Goal: Use online tool/utility

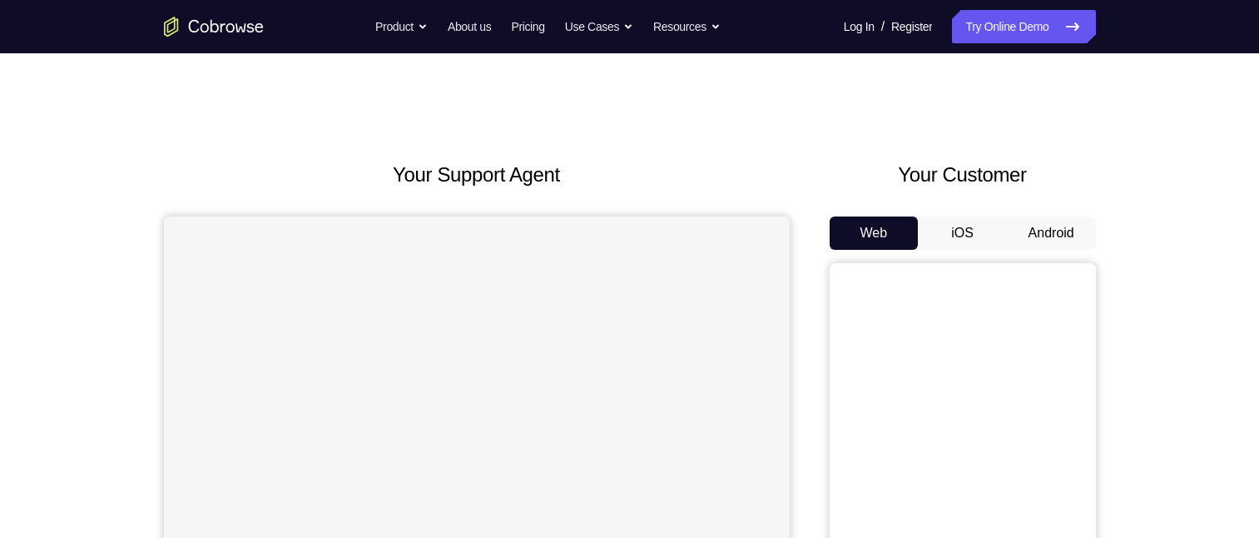
click at [893, 219] on button "Web" at bounding box center [874, 232] width 89 height 33
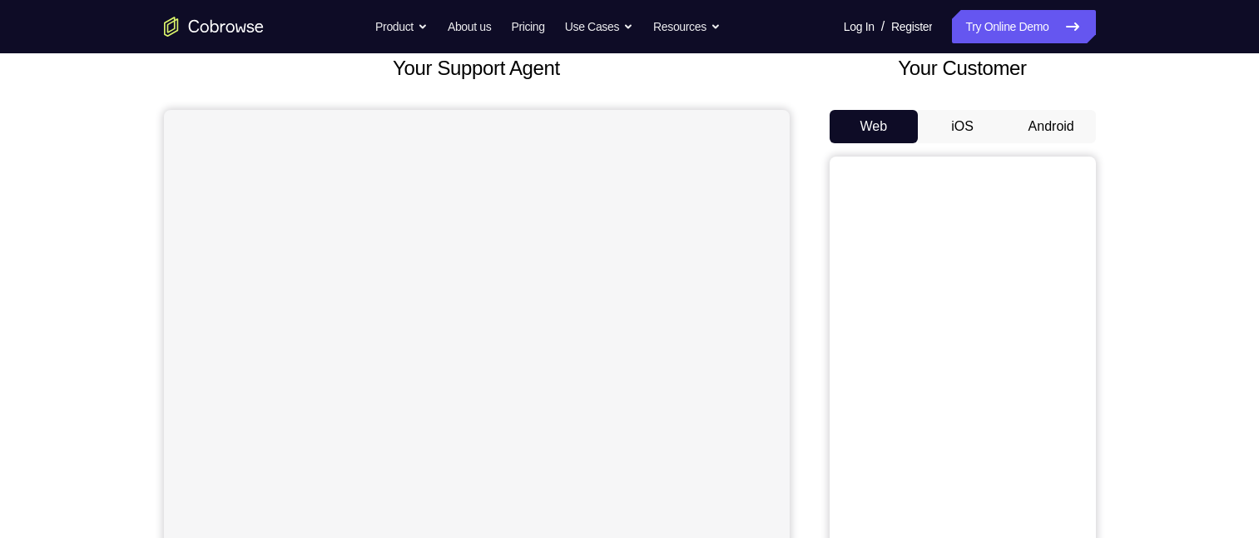
click at [1050, 126] on button "Android" at bounding box center [1051, 126] width 89 height 33
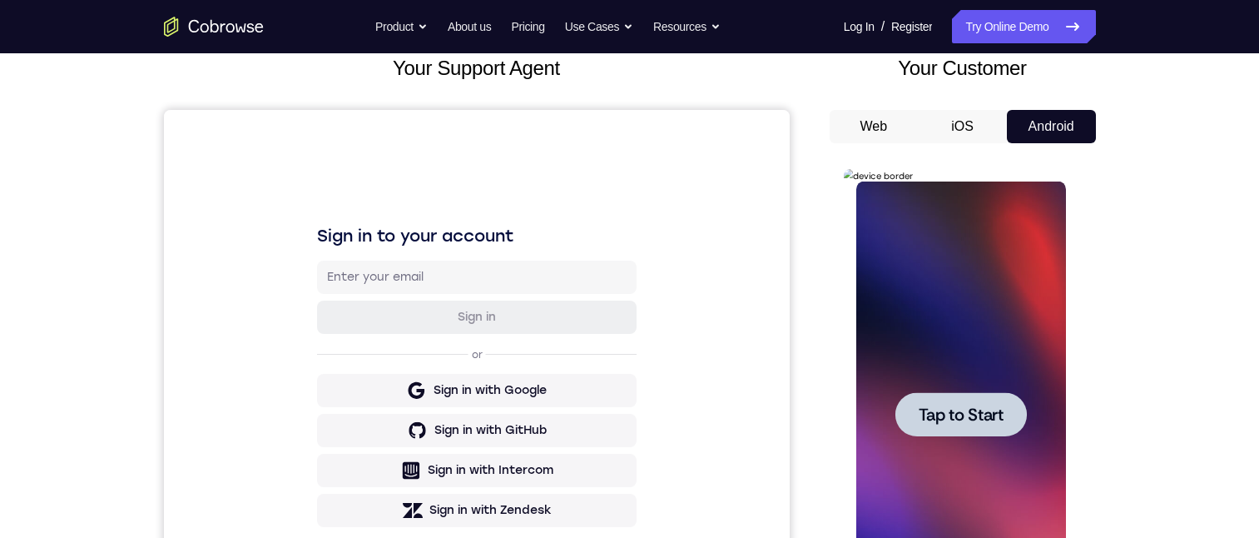
scroll to position [0, 0]
click at [1012, 261] on div at bounding box center [962, 414] width 210 height 466
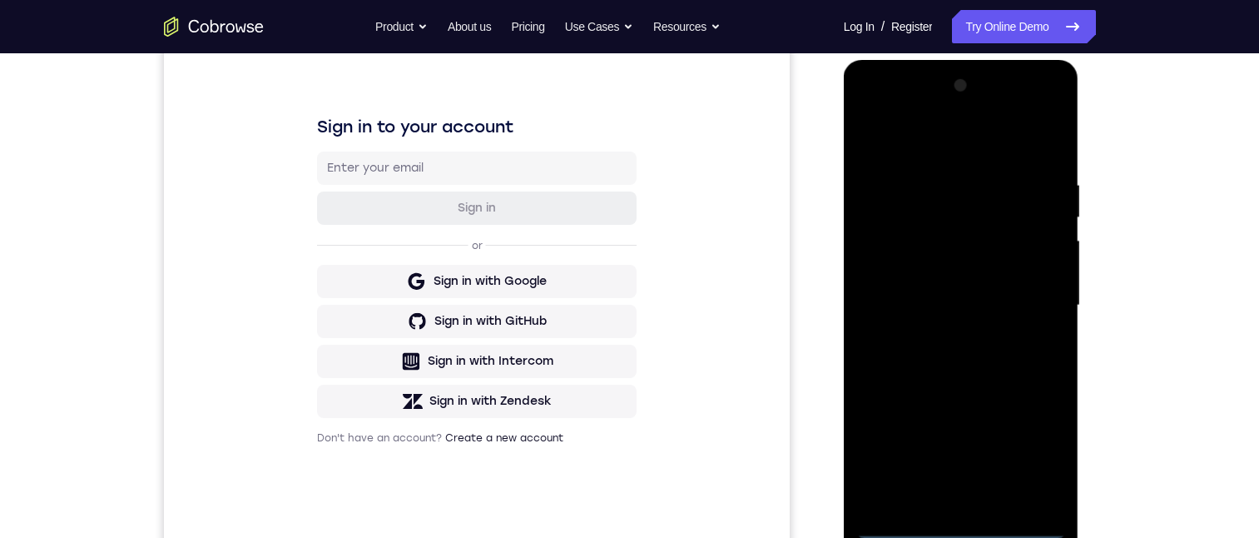
scroll to position [242, 0]
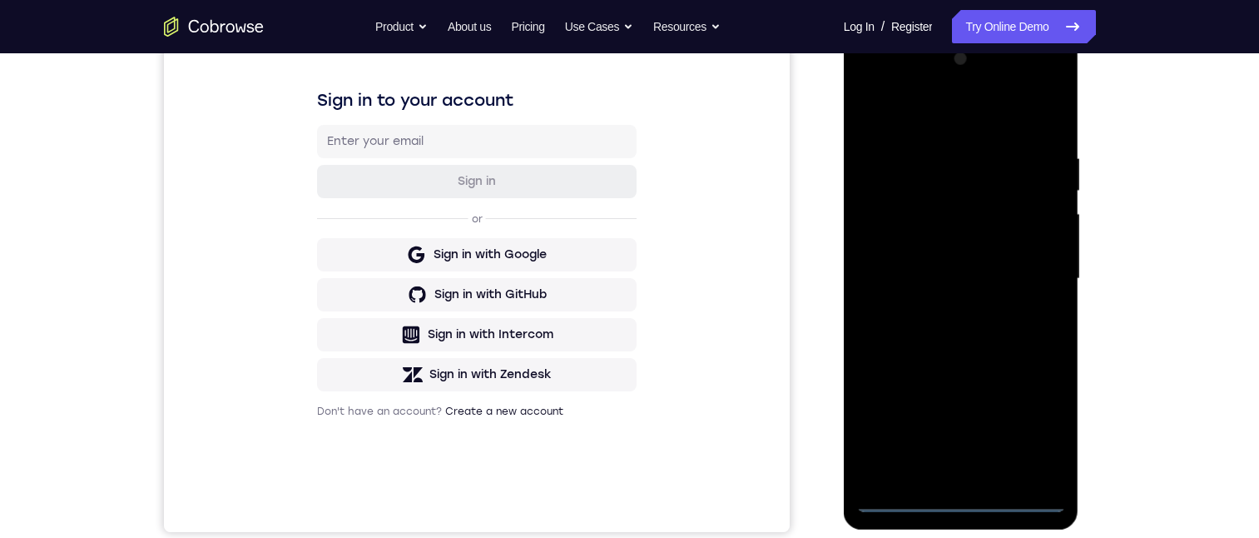
click at [961, 497] on div at bounding box center [962, 279] width 210 height 466
click at [1039, 413] on div at bounding box center [962, 279] width 210 height 466
click at [881, 109] on div at bounding box center [962, 279] width 210 height 466
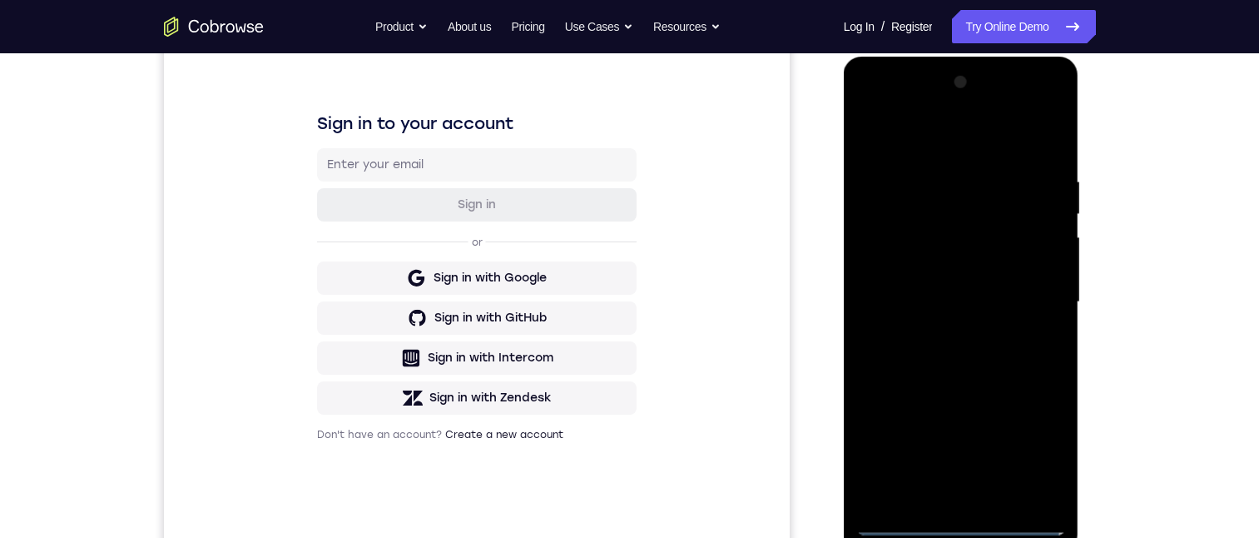
click at [936, 132] on div at bounding box center [962, 302] width 210 height 466
click at [1030, 296] on div at bounding box center [962, 302] width 210 height 466
click at [936, 336] on div at bounding box center [962, 302] width 210 height 466
click at [943, 286] on div at bounding box center [962, 302] width 210 height 466
click at [958, 254] on div at bounding box center [962, 302] width 210 height 466
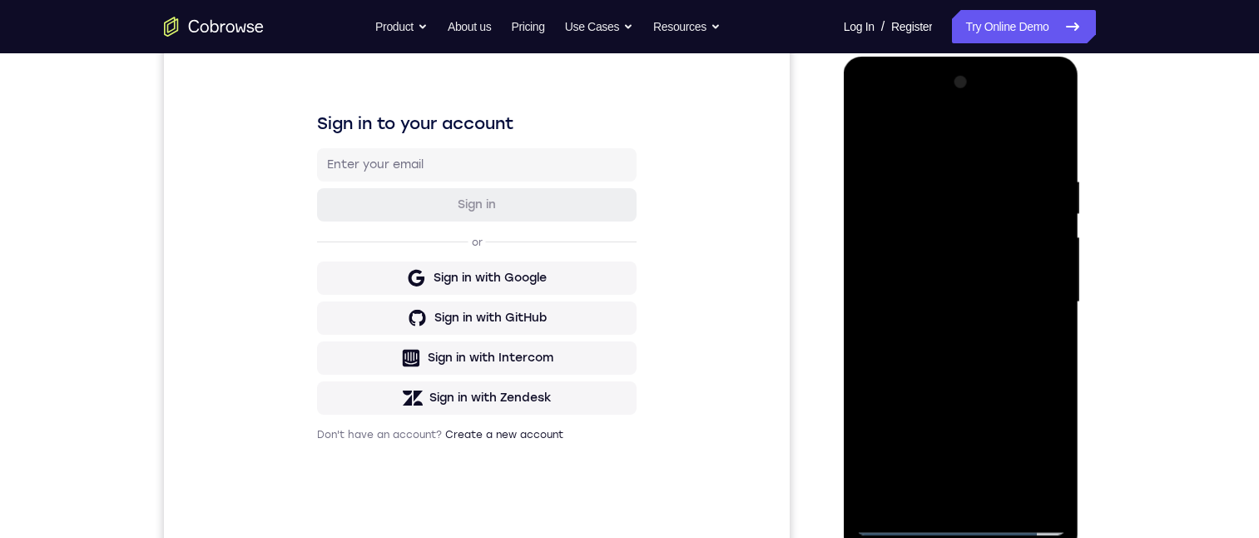
click at [931, 298] on div at bounding box center [962, 302] width 210 height 466
click at [950, 356] on div at bounding box center [962, 302] width 210 height 466
drag, startPoint x: 974, startPoint y: 243, endPoint x: 967, endPoint y: 533, distance: 289.7
click at [959, 537] on html "Online web based iOS Simulators and Android Emulators. Run iPhone, iPad, Mobile…" at bounding box center [962, 306] width 237 height 499
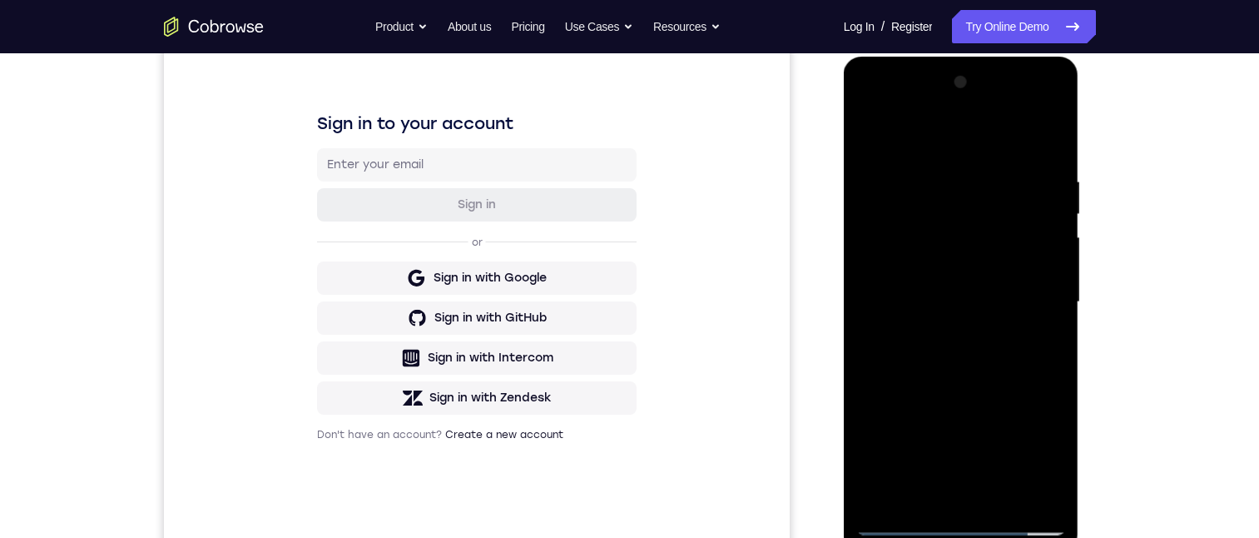
click at [1081, 136] on html "Online web based iOS Simulators and Android Emulators. Run iPhone, iPad, Mobile…" at bounding box center [962, 306] width 237 height 499
click at [1170, 145] on div "Your Support Agent Your Customer Web iOS Android Next Steps We’d be happy to gi…" at bounding box center [629, 383] width 1259 height 1098
click at [1038, 105] on div at bounding box center [962, 302] width 210 height 466
click at [892, 112] on div at bounding box center [962, 302] width 210 height 466
click at [882, 256] on div at bounding box center [962, 302] width 210 height 466
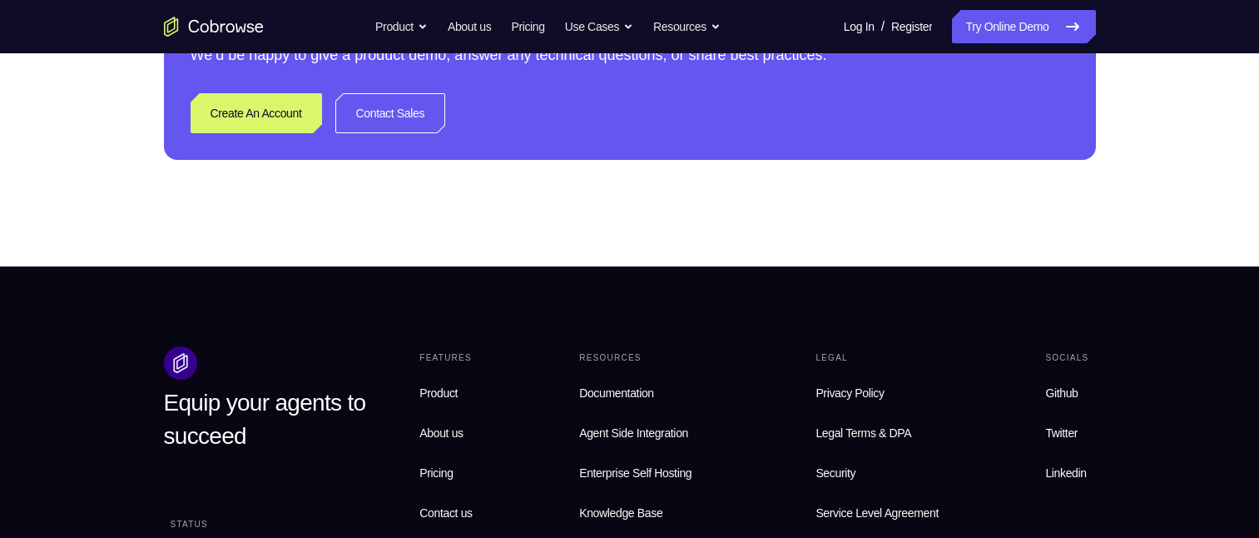
scroll to position [552, 0]
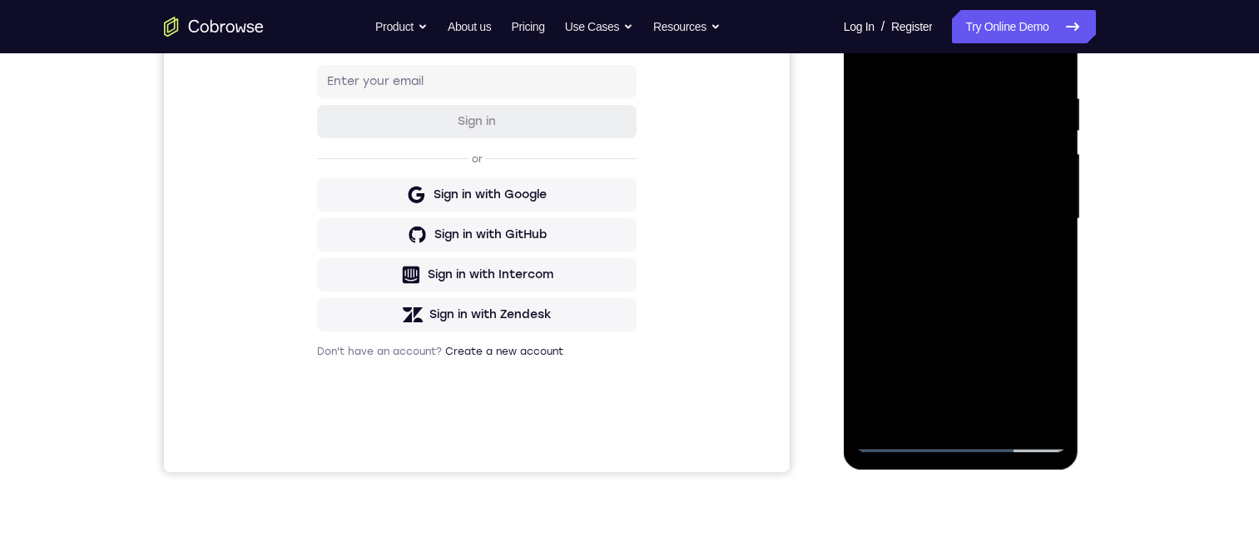
click at [917, 163] on div at bounding box center [962, 219] width 210 height 466
click at [965, 343] on div at bounding box center [962, 219] width 210 height 466
drag, startPoint x: 969, startPoint y: 164, endPoint x: 1007, endPoint y: 351, distance: 191.2
click at [1000, 426] on div at bounding box center [962, 219] width 210 height 466
drag, startPoint x: 1000, startPoint y: 483, endPoint x: 1007, endPoint y: 453, distance: 30.9
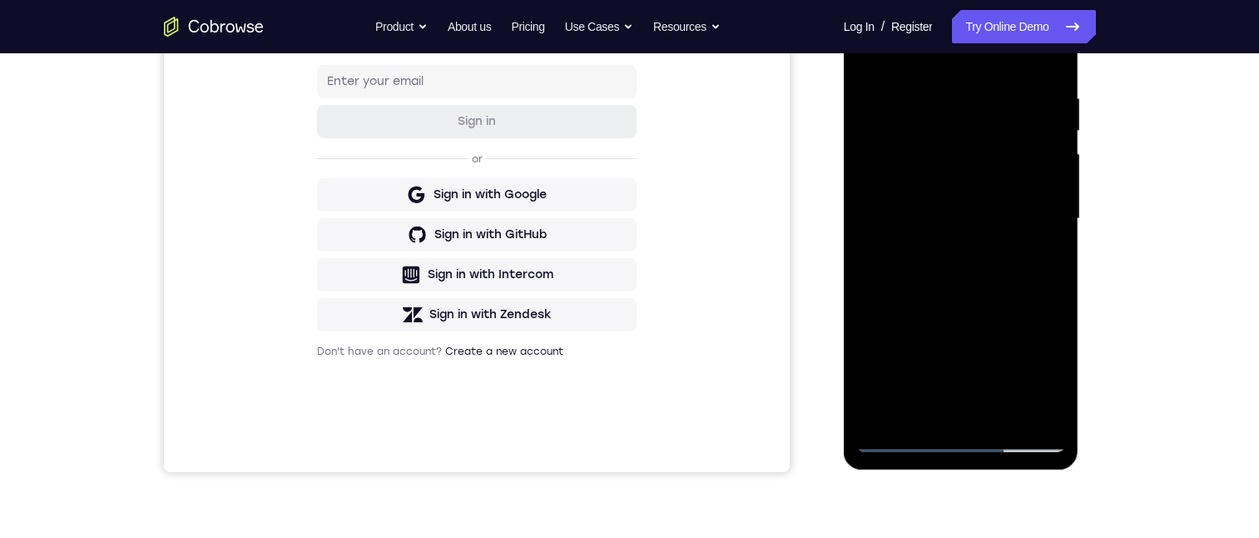
click at [1004, 473] on html "Online web based iOS Simulators and Android Emulators. Run iPhone, iPad, Mobile…" at bounding box center [962, 222] width 237 height 499
drag, startPoint x: 935, startPoint y: 47, endPoint x: 1057, endPoint y: 67, distance: 124.0
click at [1057, 67] on div at bounding box center [962, 219] width 210 height 466
click at [1030, 16] on div at bounding box center [962, 219] width 210 height 466
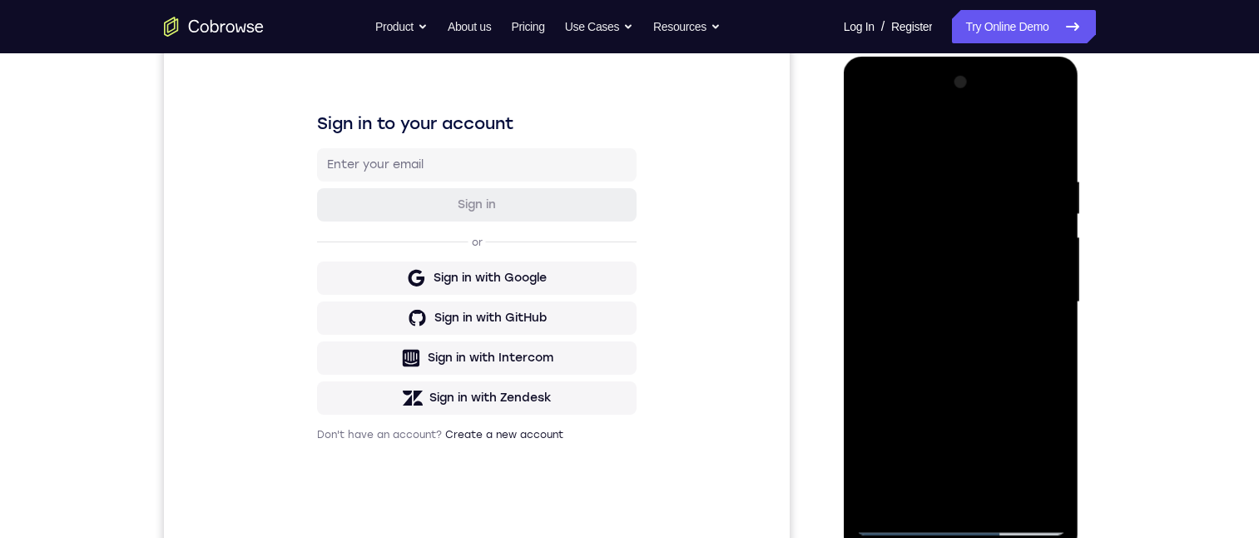
click at [932, 168] on div at bounding box center [962, 302] width 210 height 466
click at [964, 372] on div at bounding box center [962, 302] width 210 height 466
click at [946, 294] on div at bounding box center [962, 302] width 210 height 466
click at [976, 31] on link "Try Online Demo" at bounding box center [1023, 26] width 143 height 33
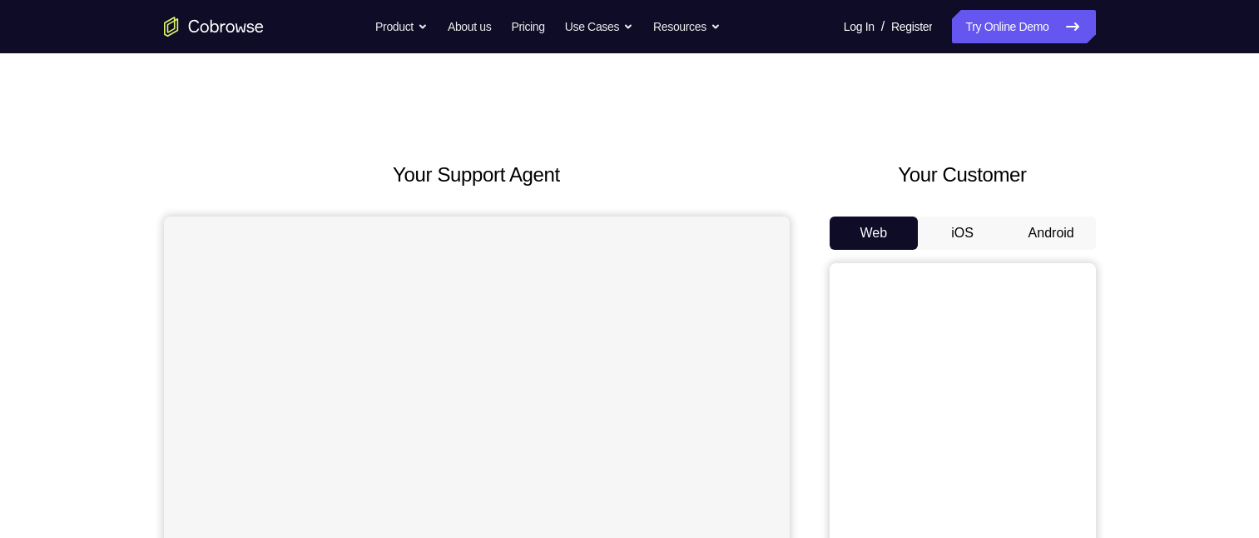
click at [1059, 247] on button "Android" at bounding box center [1051, 232] width 89 height 33
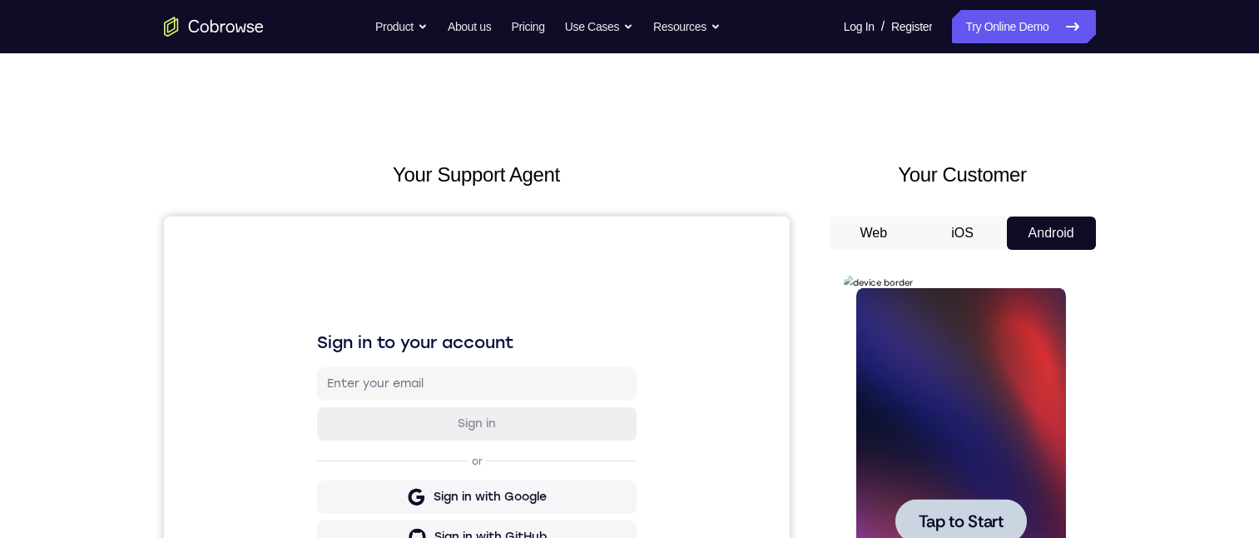
scroll to position [166, 0]
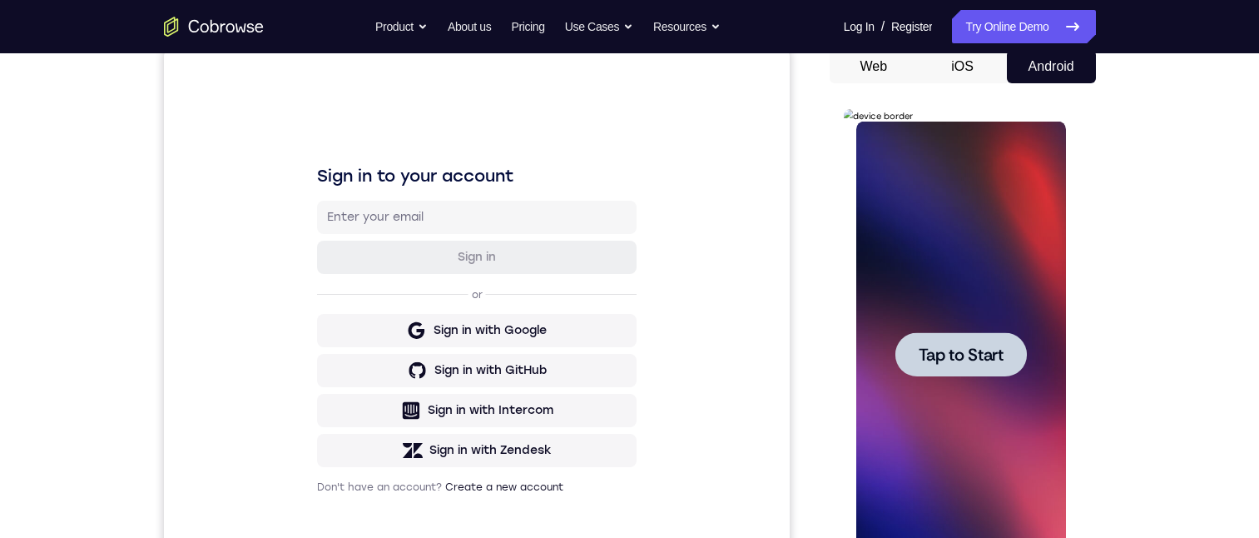
click at [991, 356] on span "Tap to Start" at bounding box center [961, 354] width 85 height 17
click at [990, 355] on div at bounding box center [962, 355] width 210 height 466
click at [979, 309] on div at bounding box center [962, 355] width 210 height 466
click at [978, 309] on div at bounding box center [962, 355] width 210 height 466
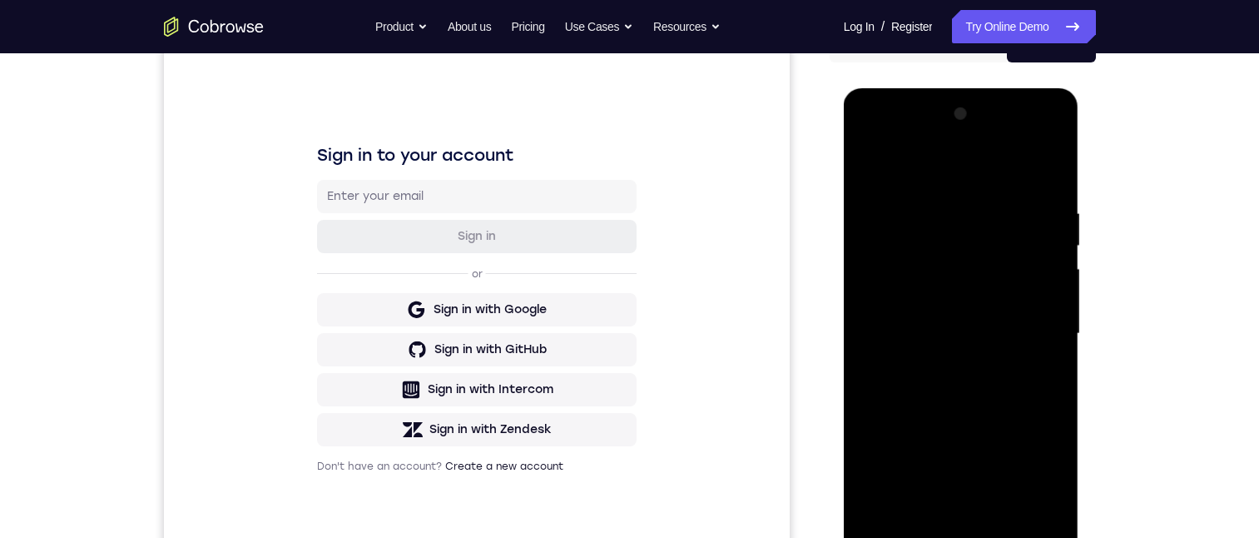
scroll to position [333, 0]
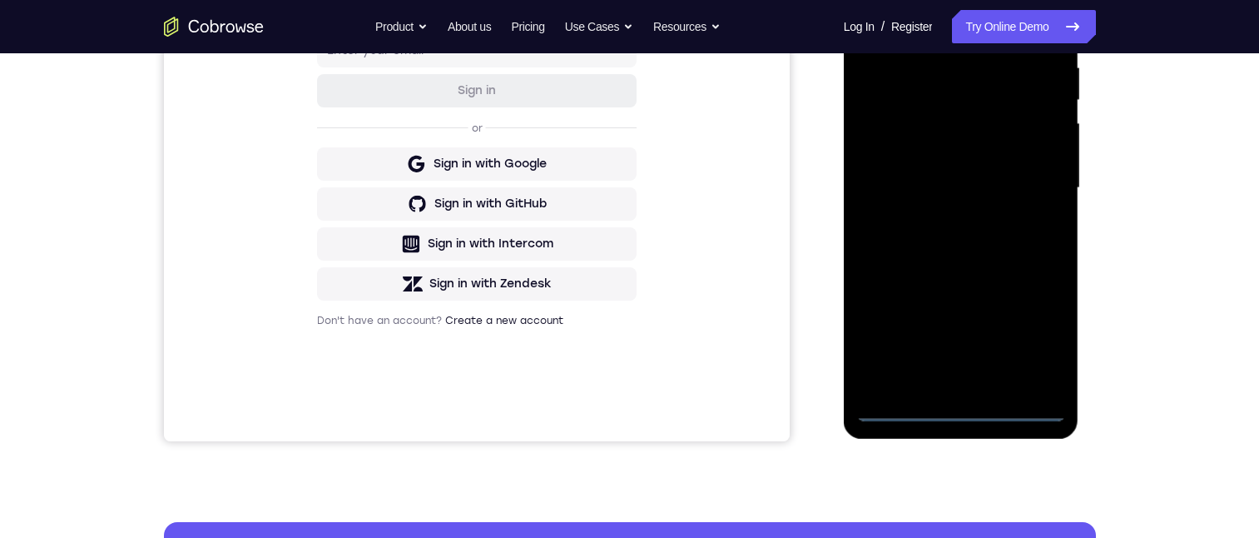
click at [962, 405] on div at bounding box center [962, 188] width 210 height 466
click at [1033, 324] on div at bounding box center [962, 188] width 210 height 466
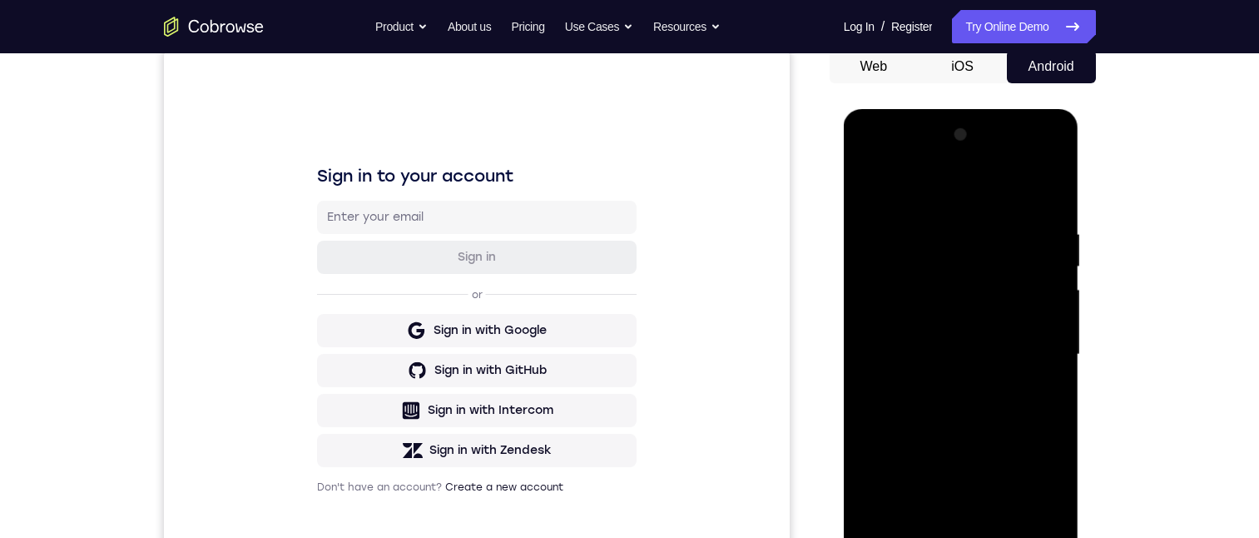
click at [953, 183] on div at bounding box center [962, 355] width 210 height 466
click at [1029, 340] on div at bounding box center [962, 355] width 210 height 466
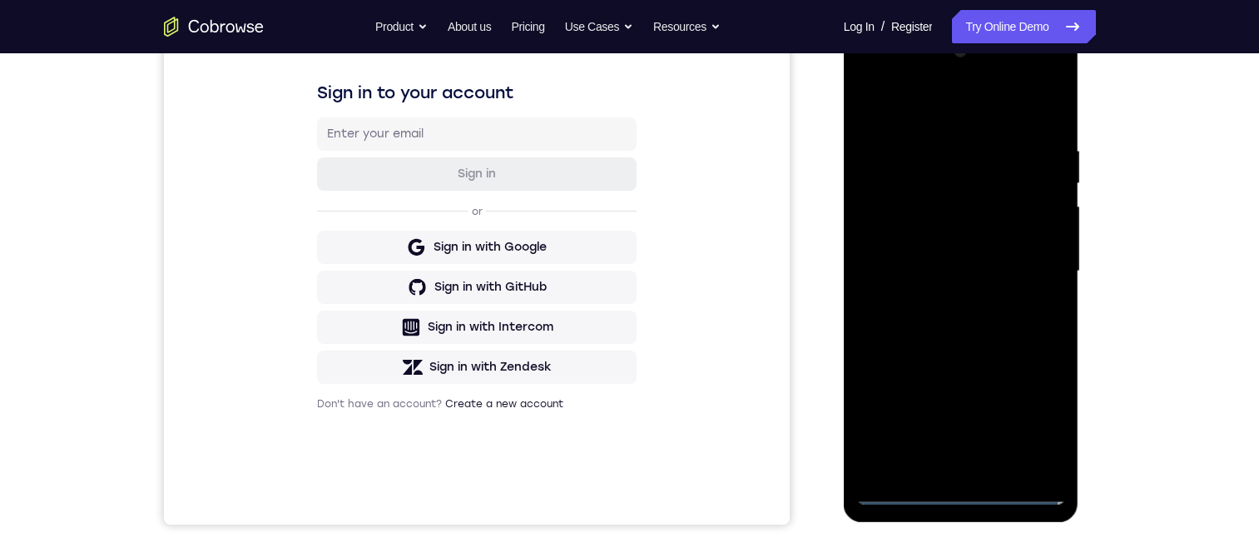
click at [941, 299] on div at bounding box center [962, 271] width 210 height 466
click at [921, 300] on div at bounding box center [962, 271] width 210 height 466
click at [963, 199] on div at bounding box center [962, 271] width 210 height 466
click at [992, 269] on div at bounding box center [962, 271] width 210 height 466
click at [970, 319] on div at bounding box center [962, 271] width 210 height 466
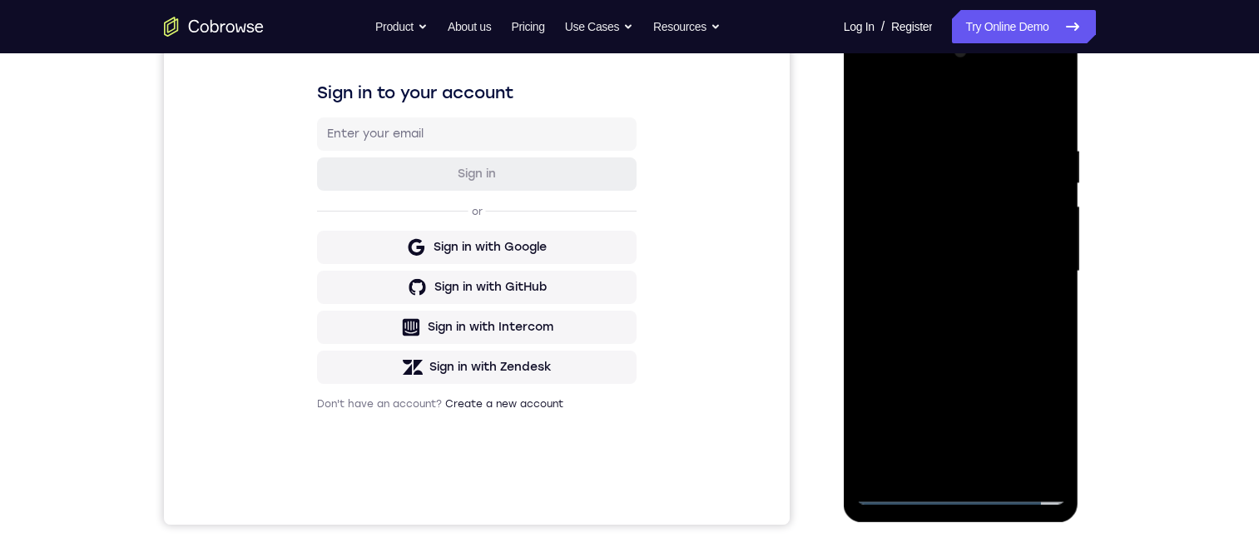
click at [969, 321] on div at bounding box center [962, 271] width 210 height 466
click at [971, 321] on div at bounding box center [962, 271] width 210 height 466
drag, startPoint x: 1990, startPoint y: 166, endPoint x: 1080, endPoint y: 200, distance: 911.3
click at [1081, 137] on html "Online web based iOS Simulators and Android Emulators. Run iPhone, iPad, Mobile…" at bounding box center [962, 275] width 237 height 499
click at [1150, 146] on div "Your Support Agent Your Customer Web iOS Android Next Steps We’d be happy to gi…" at bounding box center [629, 353] width 1065 height 1098
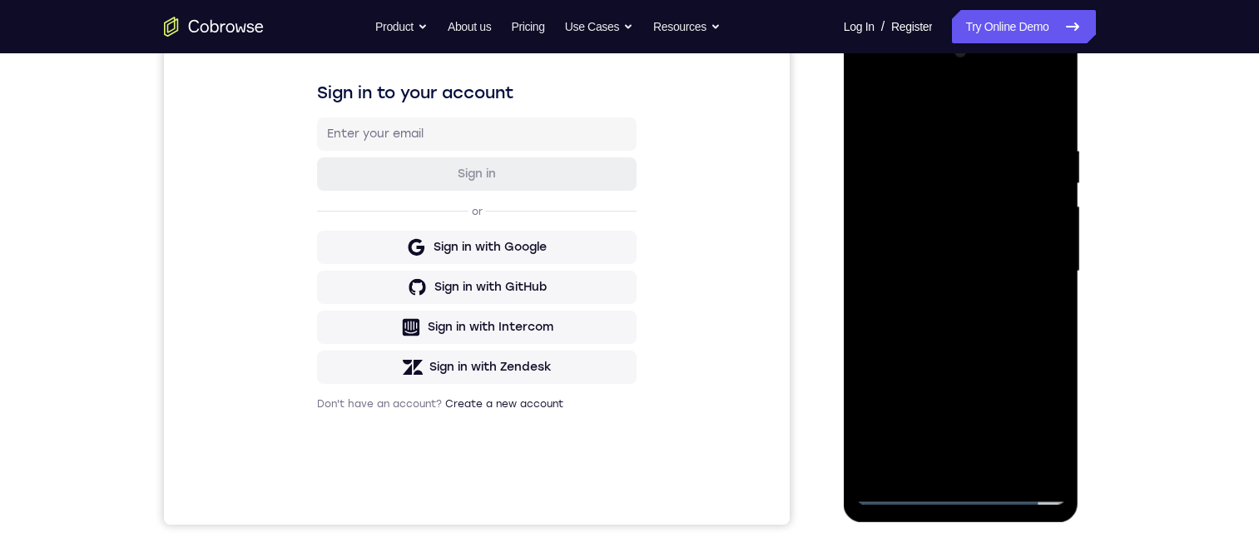
click at [969, 319] on div at bounding box center [962, 271] width 210 height 466
click at [1006, 351] on div at bounding box center [962, 271] width 210 height 466
click at [1055, 444] on div at bounding box center [962, 271] width 210 height 466
click at [1004, 465] on div at bounding box center [962, 271] width 210 height 466
click at [999, 352] on div at bounding box center [962, 271] width 210 height 466
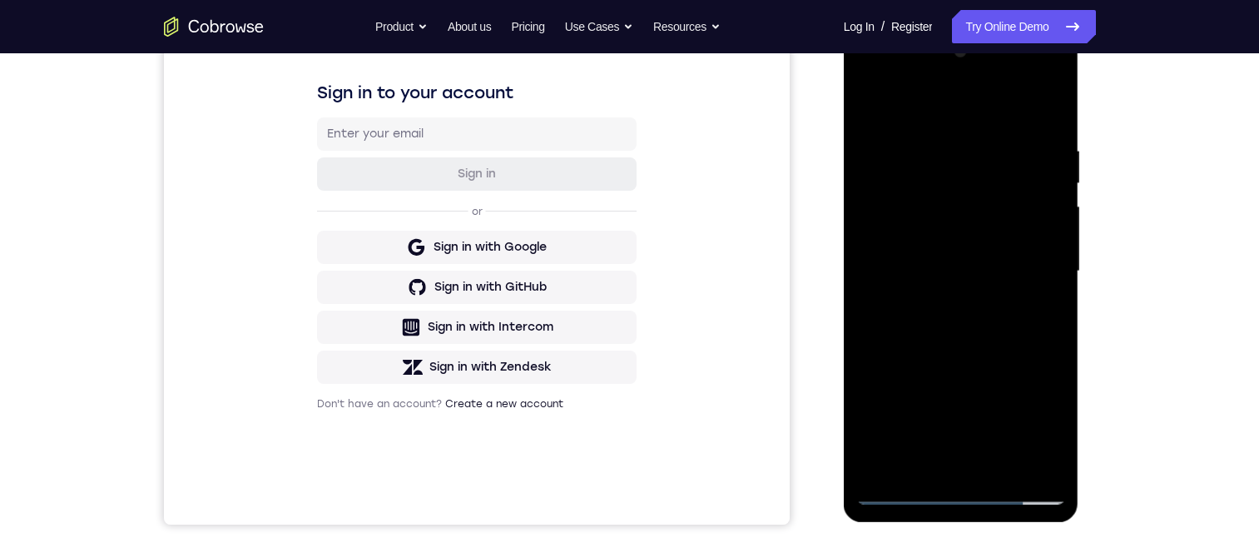
click at [969, 251] on div at bounding box center [962, 271] width 210 height 466
click at [919, 427] on div at bounding box center [962, 271] width 210 height 466
click at [961, 425] on div at bounding box center [962, 271] width 210 height 466
click at [1039, 315] on div at bounding box center [962, 271] width 210 height 466
click at [862, 99] on div at bounding box center [962, 271] width 210 height 466
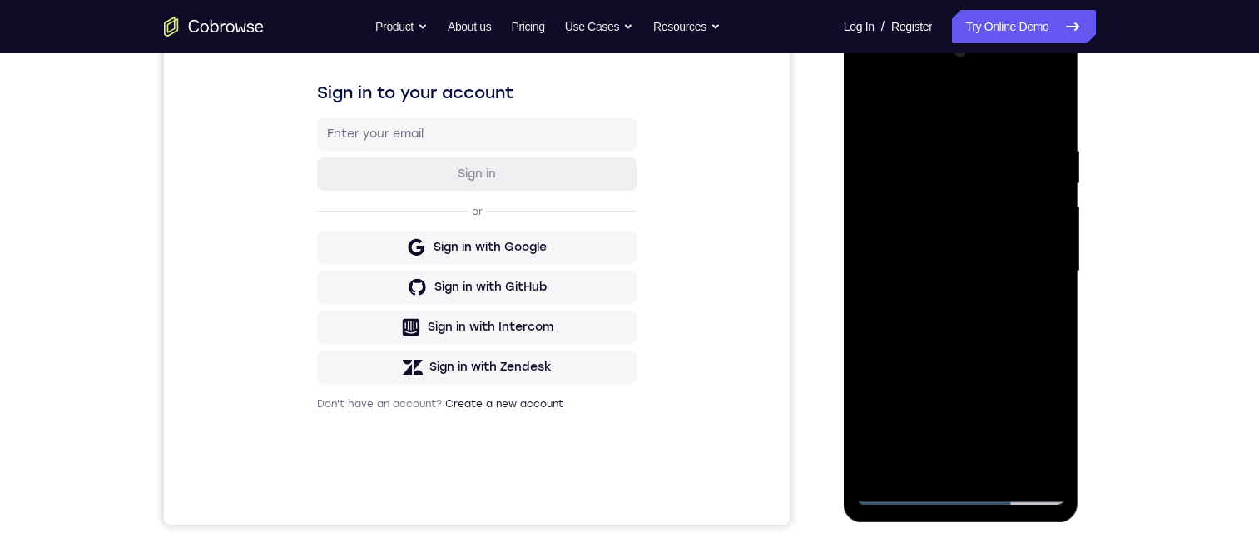
click at [980, 262] on div at bounding box center [962, 271] width 210 height 466
drag, startPoint x: 1009, startPoint y: 325, endPoint x: 994, endPoint y: 410, distance: 87.0
click at [996, 410] on div at bounding box center [962, 271] width 210 height 466
drag, startPoint x: 949, startPoint y: 309, endPoint x: 941, endPoint y: 370, distance: 62.1
click at [941, 370] on div at bounding box center [962, 271] width 210 height 466
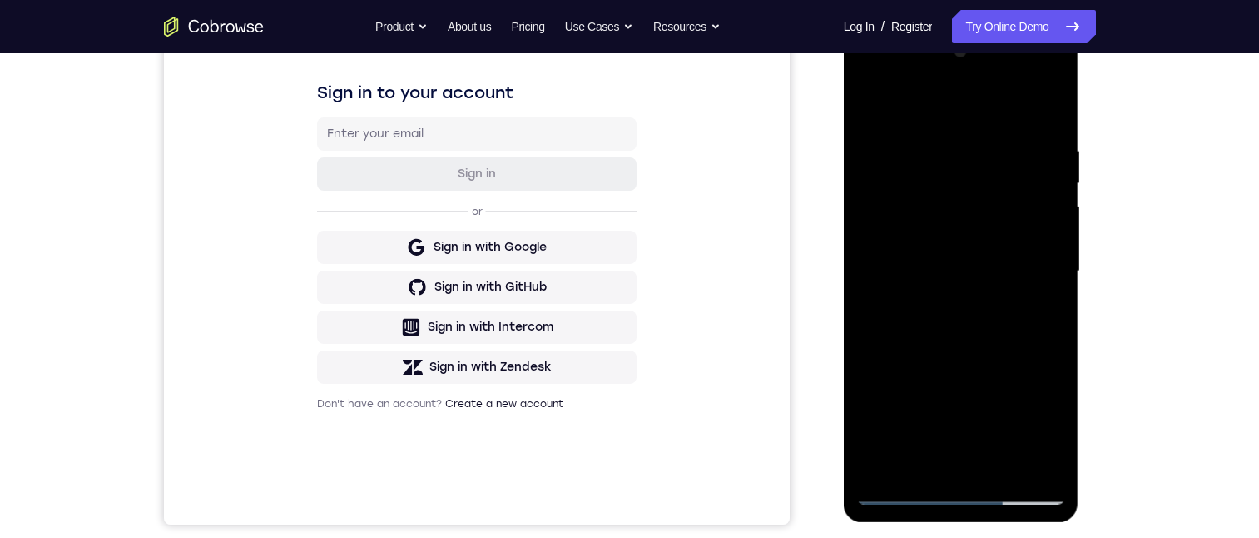
click at [878, 106] on div at bounding box center [962, 271] width 210 height 466
click at [971, 301] on div at bounding box center [962, 271] width 210 height 466
click at [989, 403] on div at bounding box center [962, 271] width 210 height 466
click at [1013, 402] on div at bounding box center [962, 271] width 210 height 466
click at [1050, 432] on div at bounding box center [962, 271] width 210 height 466
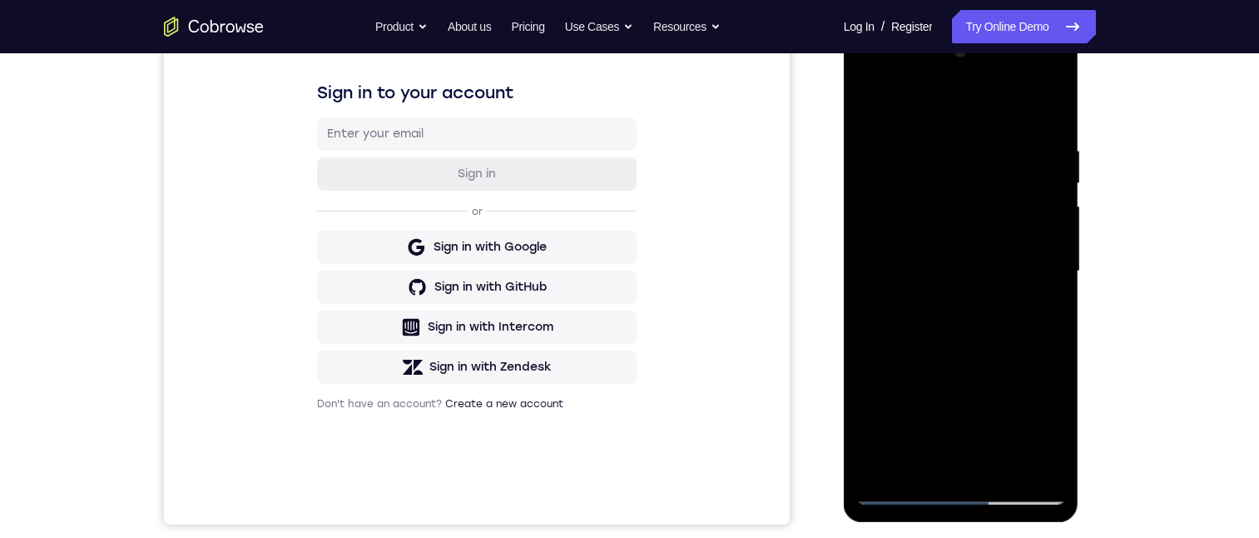
click at [1050, 432] on div at bounding box center [962, 271] width 210 height 466
click at [1049, 312] on div at bounding box center [962, 271] width 210 height 466
click at [872, 102] on div at bounding box center [962, 271] width 210 height 466
click at [950, 330] on div at bounding box center [962, 271] width 210 height 466
click at [981, 428] on div at bounding box center [962, 271] width 210 height 466
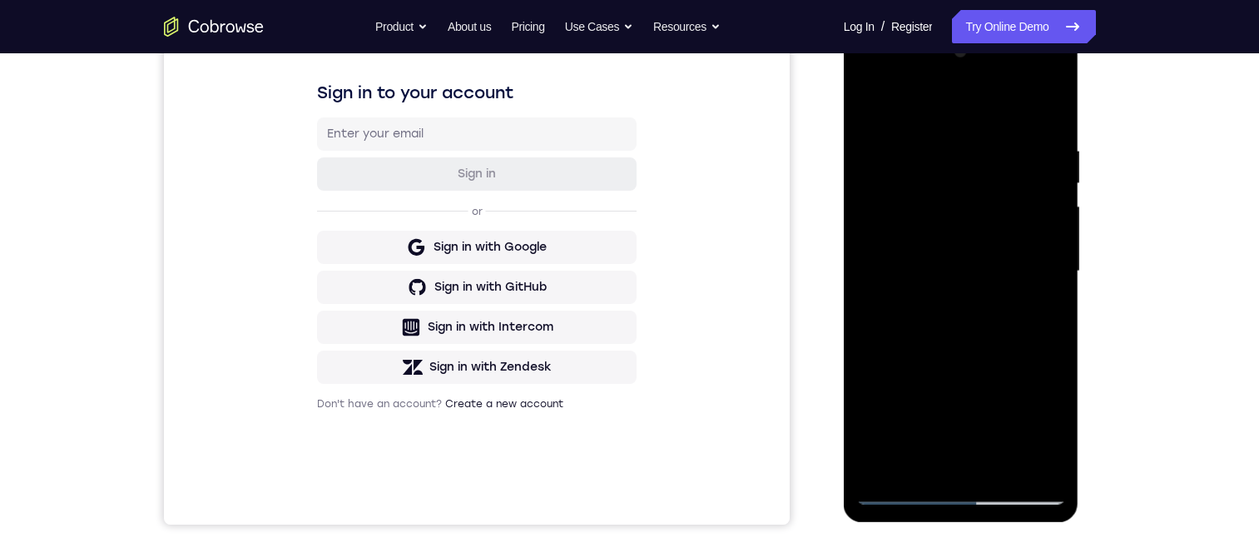
click at [1011, 425] on div at bounding box center [962, 271] width 210 height 466
click at [1035, 310] on div at bounding box center [962, 271] width 210 height 466
click at [873, 108] on div at bounding box center [962, 271] width 210 height 466
click at [873, 96] on div at bounding box center [962, 271] width 210 height 466
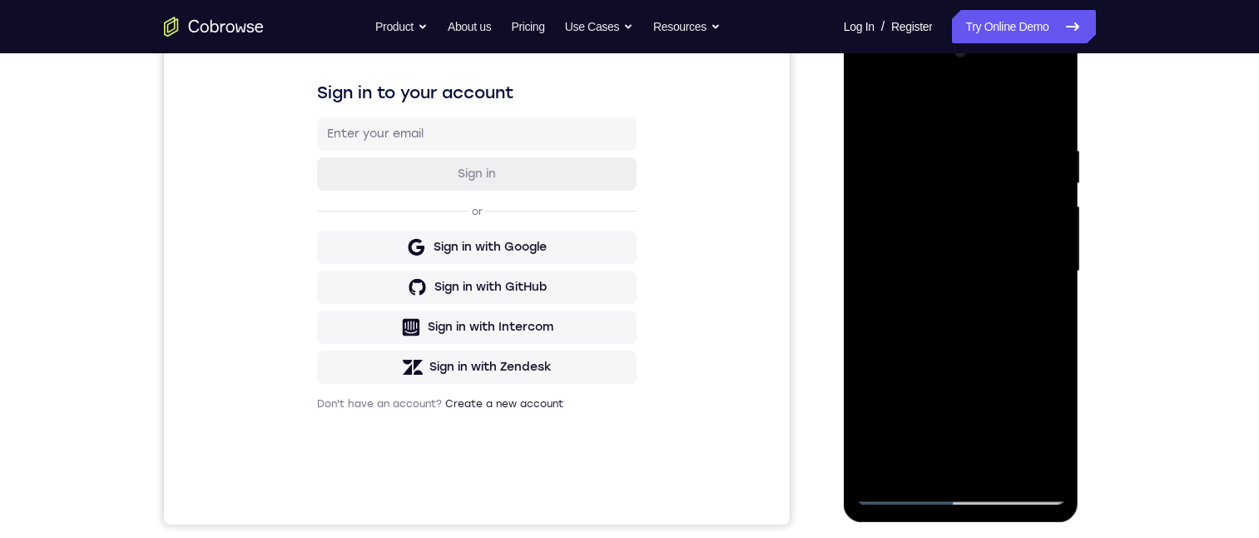
click at [938, 134] on div at bounding box center [962, 271] width 210 height 466
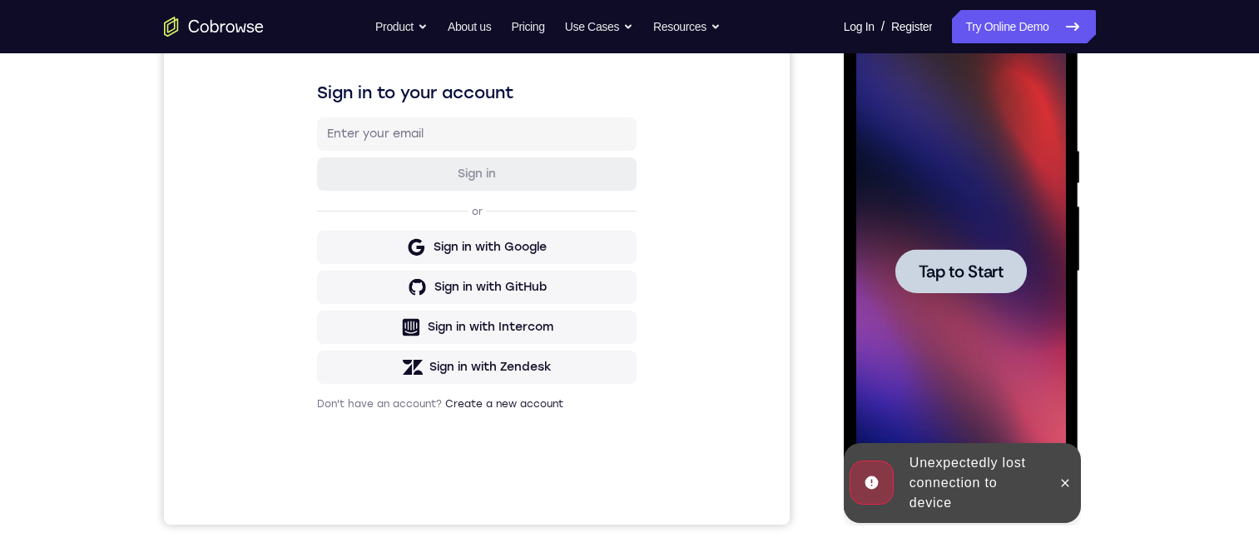
click at [1045, 289] on div at bounding box center [962, 271] width 210 height 466
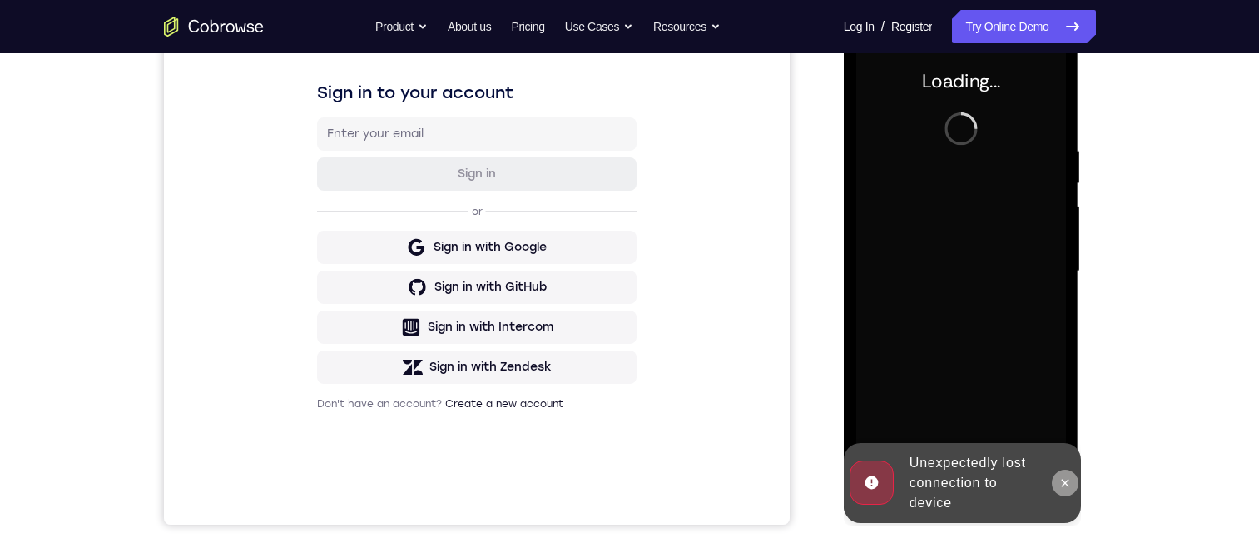
click at [1069, 474] on button at bounding box center [1065, 482] width 27 height 27
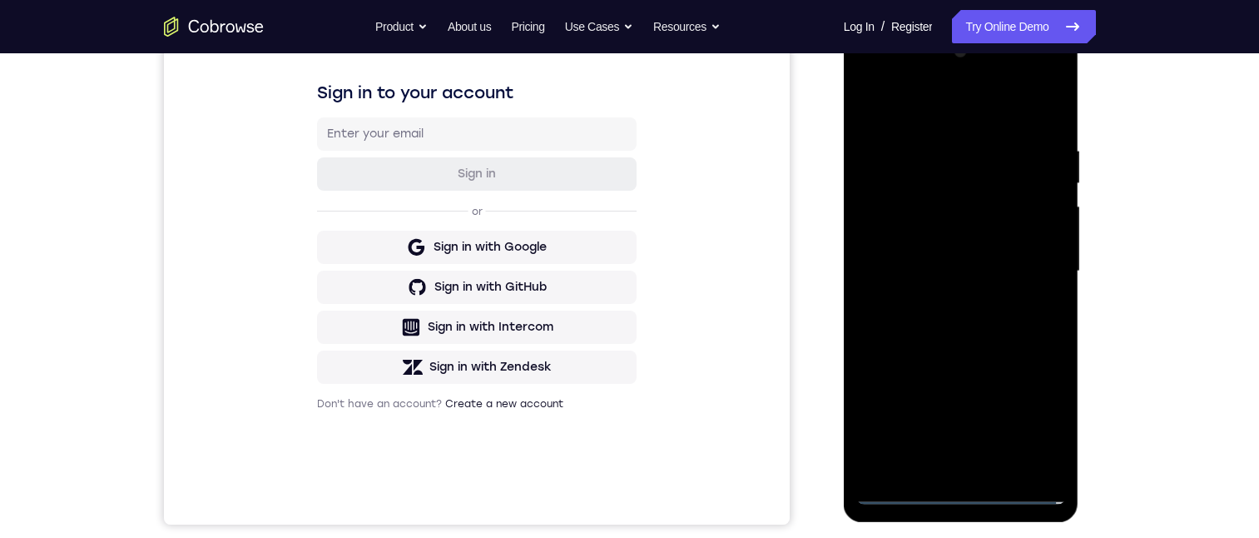
drag, startPoint x: 958, startPoint y: 494, endPoint x: 966, endPoint y: 482, distance: 13.9
click at [958, 494] on div at bounding box center [962, 271] width 210 height 466
click at [1045, 420] on div at bounding box center [962, 271] width 210 height 466
click at [906, 107] on div at bounding box center [962, 271] width 210 height 466
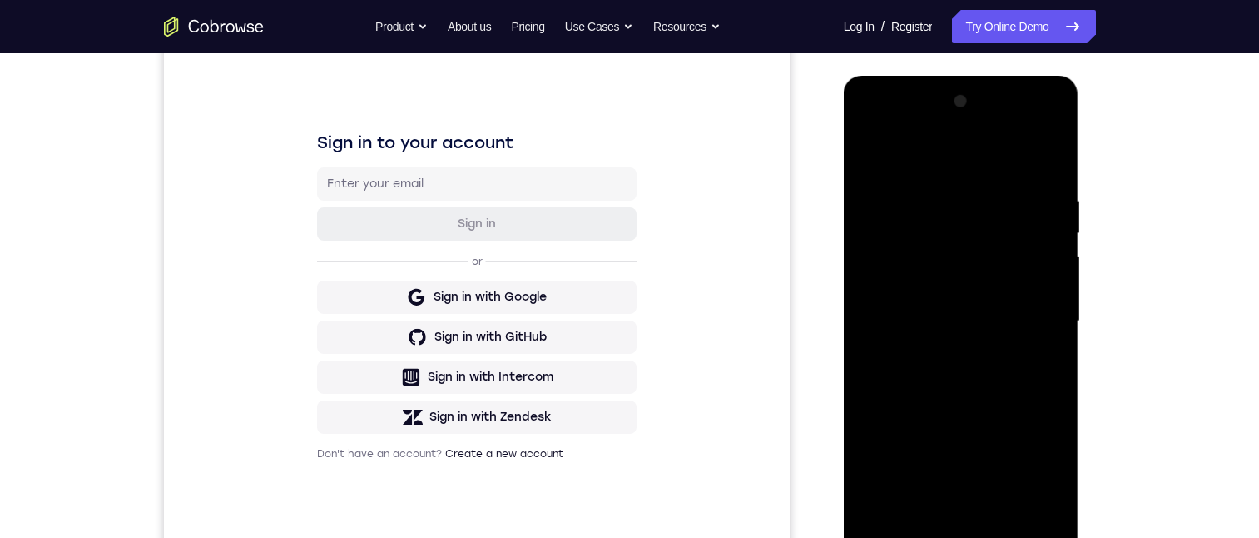
click at [1031, 315] on div at bounding box center [962, 321] width 210 height 466
click at [936, 350] on div at bounding box center [962, 321] width 210 height 466
click at [923, 300] on div at bounding box center [962, 321] width 210 height 466
click at [946, 271] on div at bounding box center [962, 321] width 210 height 466
click at [938, 315] on div at bounding box center [962, 321] width 210 height 466
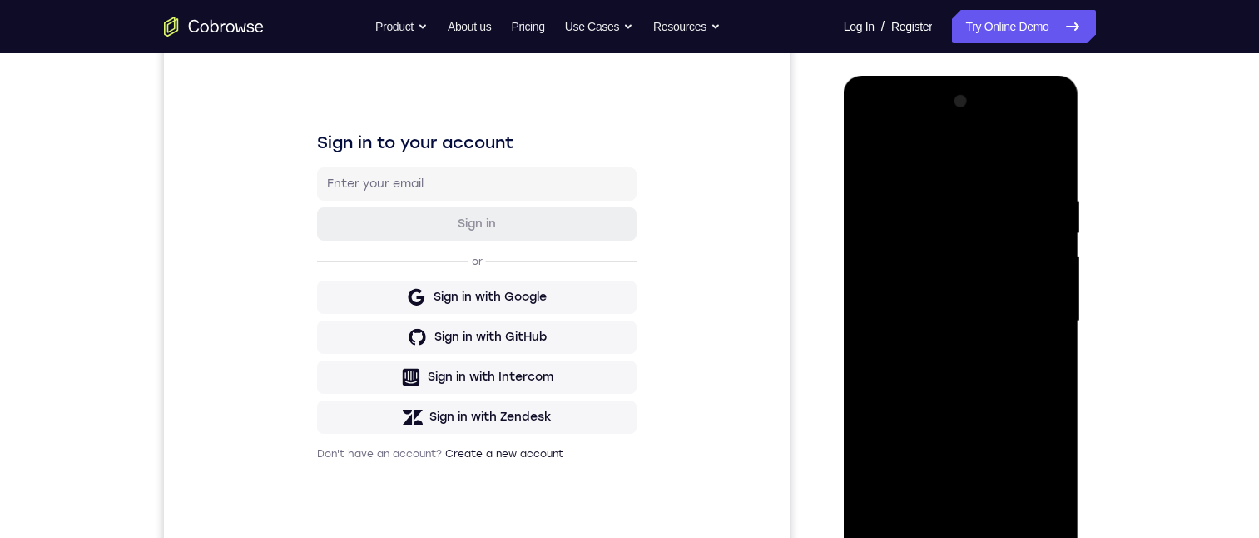
click at [991, 380] on div at bounding box center [962, 321] width 210 height 466
click at [1049, 179] on div at bounding box center [962, 321] width 210 height 466
click at [1003, 513] on div at bounding box center [962, 321] width 210 height 466
click at [970, 408] on div at bounding box center [962, 321] width 210 height 466
click at [1011, 273] on div at bounding box center [962, 321] width 210 height 466
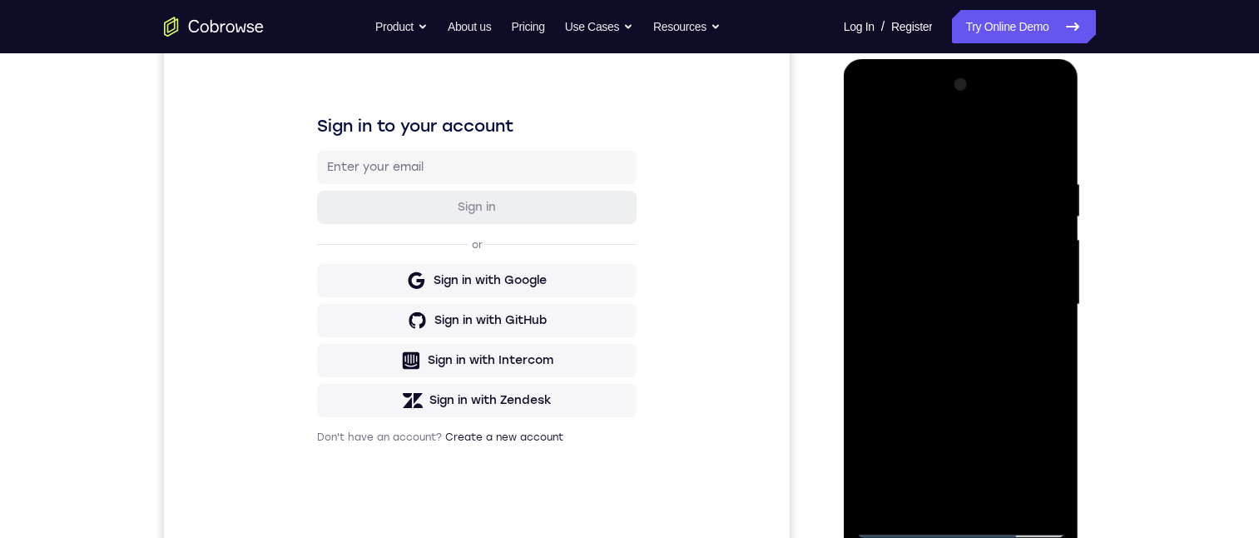
scroll to position [221, 0]
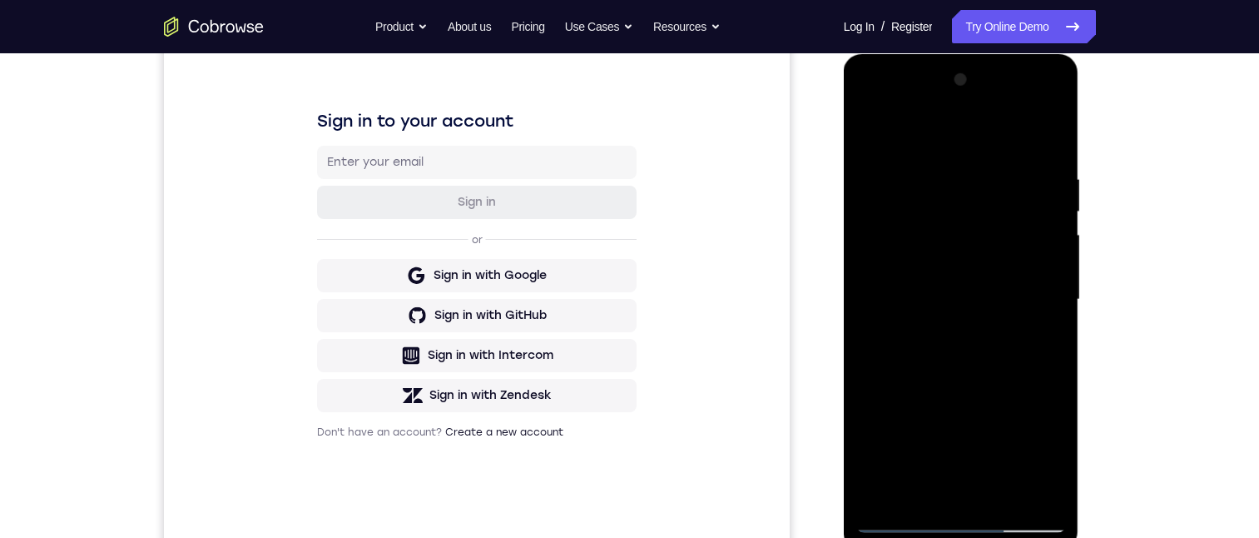
click at [1036, 339] on div at bounding box center [962, 300] width 210 height 466
click at [898, 154] on div at bounding box center [962, 300] width 210 height 466
click at [1048, 332] on div at bounding box center [962, 300] width 210 height 466
click at [867, 133] on div at bounding box center [962, 300] width 210 height 466
click at [872, 127] on div at bounding box center [962, 300] width 210 height 466
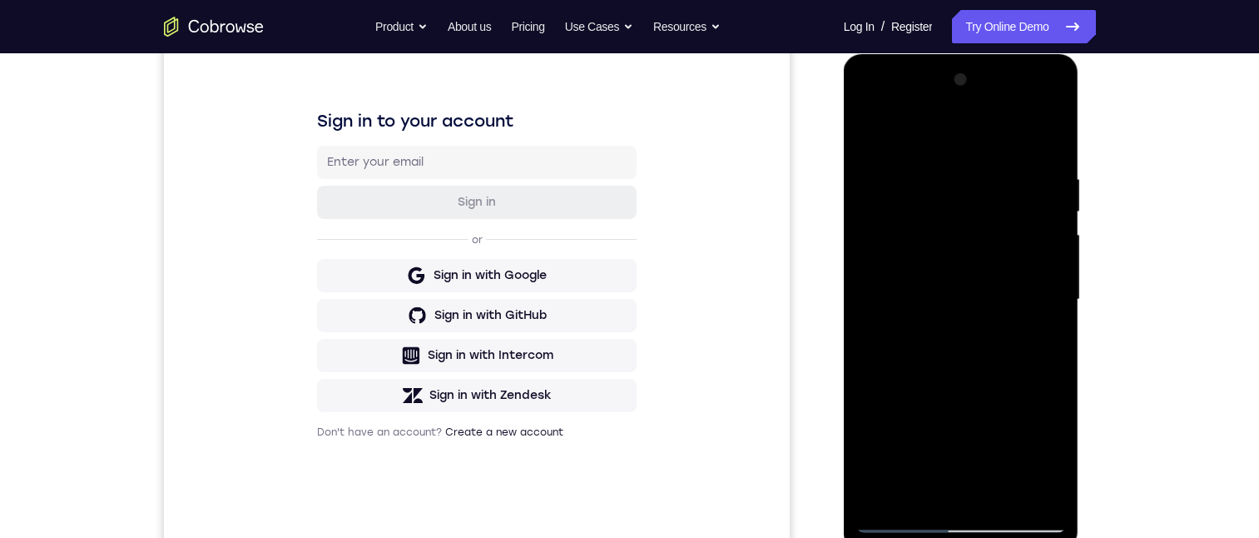
click at [941, 163] on div at bounding box center [962, 300] width 210 height 466
click at [1040, 253] on div at bounding box center [962, 300] width 210 height 466
click at [1032, 248] on div at bounding box center [962, 300] width 210 height 466
click at [1044, 317] on div at bounding box center [962, 300] width 210 height 466
drag, startPoint x: 1042, startPoint y: 327, endPoint x: 910, endPoint y: 328, distance: 132.4
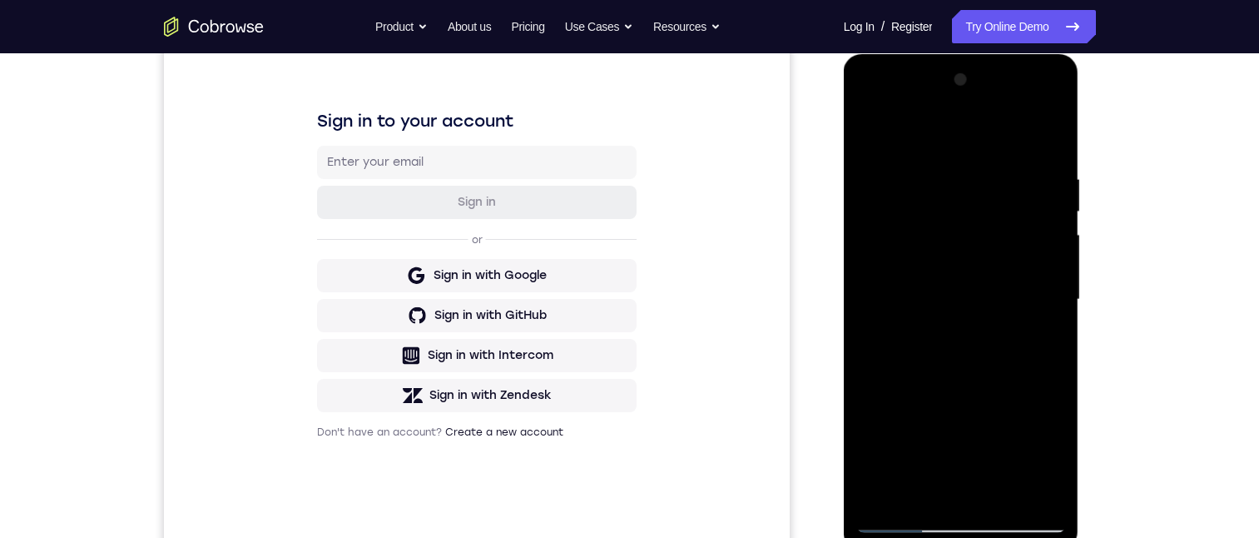
click at [902, 327] on div at bounding box center [962, 300] width 210 height 466
click at [1045, 141] on div at bounding box center [962, 300] width 210 height 466
drag, startPoint x: 996, startPoint y: 371, endPoint x: 989, endPoint y: 225, distance: 146.7
click at [999, 286] on div at bounding box center [962, 300] width 210 height 466
click at [998, 214] on div at bounding box center [962, 300] width 210 height 466
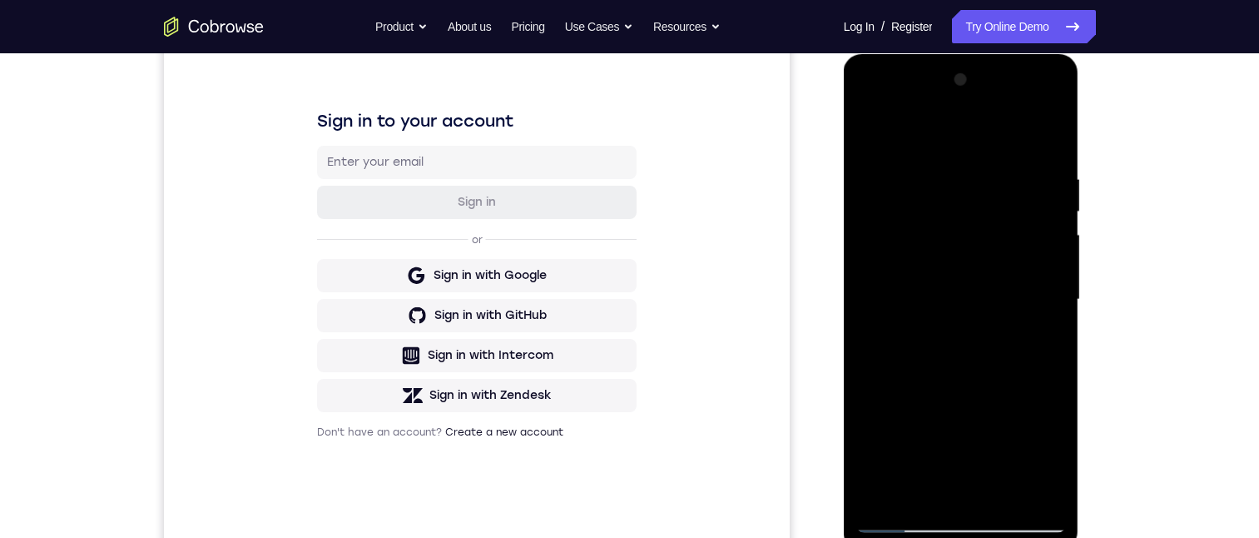
drag, startPoint x: 934, startPoint y: 264, endPoint x: 942, endPoint y: 358, distance: 94.4
click at [942, 358] on div at bounding box center [962, 300] width 210 height 466
drag, startPoint x: 921, startPoint y: 331, endPoint x: 921, endPoint y: 407, distance: 75.7
click at [921, 407] on div at bounding box center [962, 300] width 210 height 466
drag, startPoint x: 924, startPoint y: 318, endPoint x: 928, endPoint y: 366, distance: 48.5
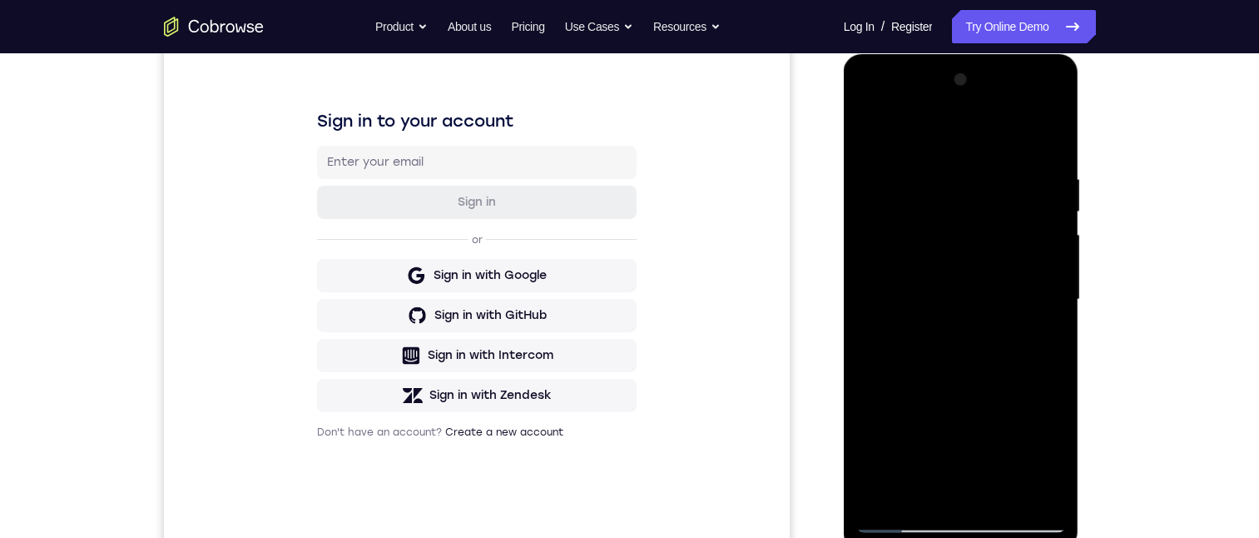
click at [928, 366] on div at bounding box center [962, 300] width 210 height 466
click at [938, 188] on div at bounding box center [962, 300] width 210 height 466
drag, startPoint x: 990, startPoint y: 300, endPoint x: 976, endPoint y: 184, distance: 116.5
click at [985, 126] on div at bounding box center [962, 300] width 210 height 466
drag, startPoint x: 960, startPoint y: 279, endPoint x: 964, endPoint y: 104, distance: 174.9
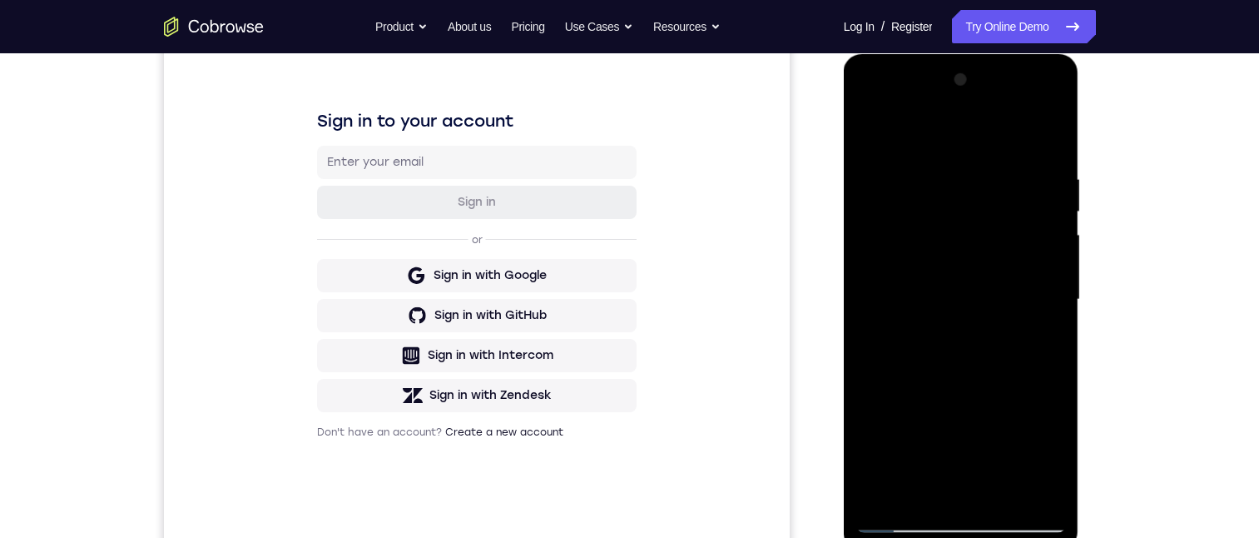
click at [966, 226] on div at bounding box center [962, 300] width 210 height 466
drag, startPoint x: 957, startPoint y: 311, endPoint x: 956, endPoint y: 271, distance: 40.8
click at [956, 271] on div at bounding box center [962, 300] width 210 height 466
click at [944, 377] on div at bounding box center [962, 300] width 210 height 466
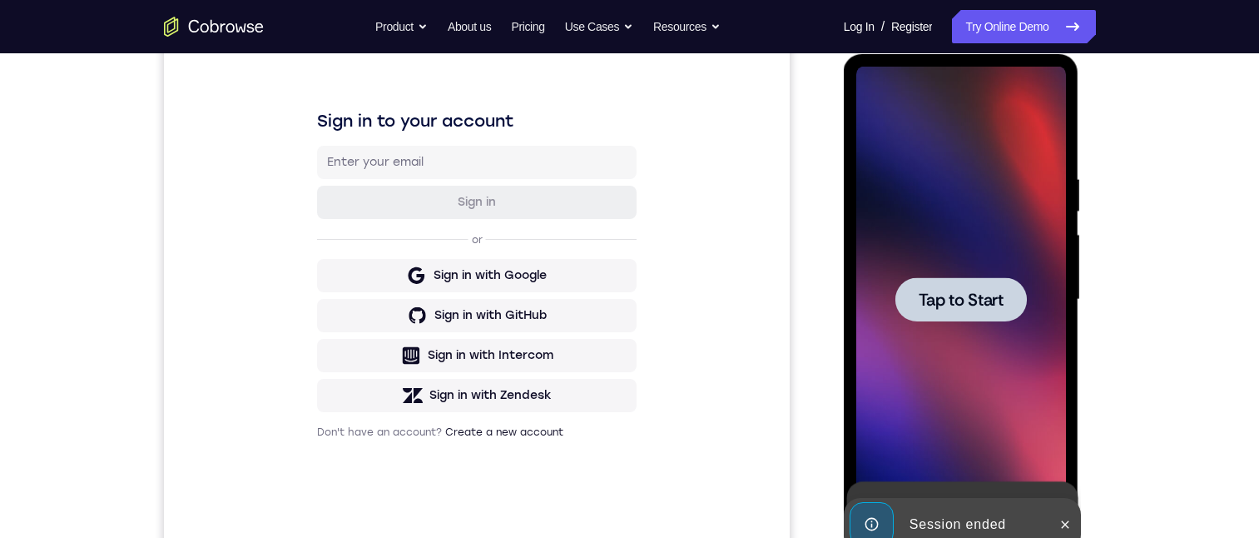
click at [962, 319] on div at bounding box center [962, 299] width 132 height 44
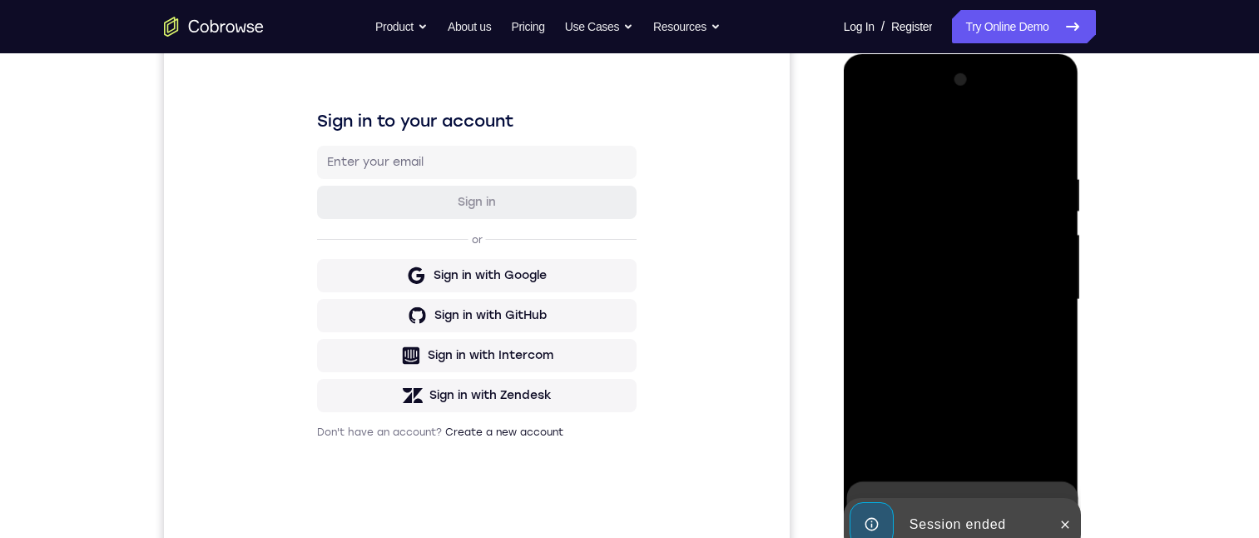
scroll to position [388, 0]
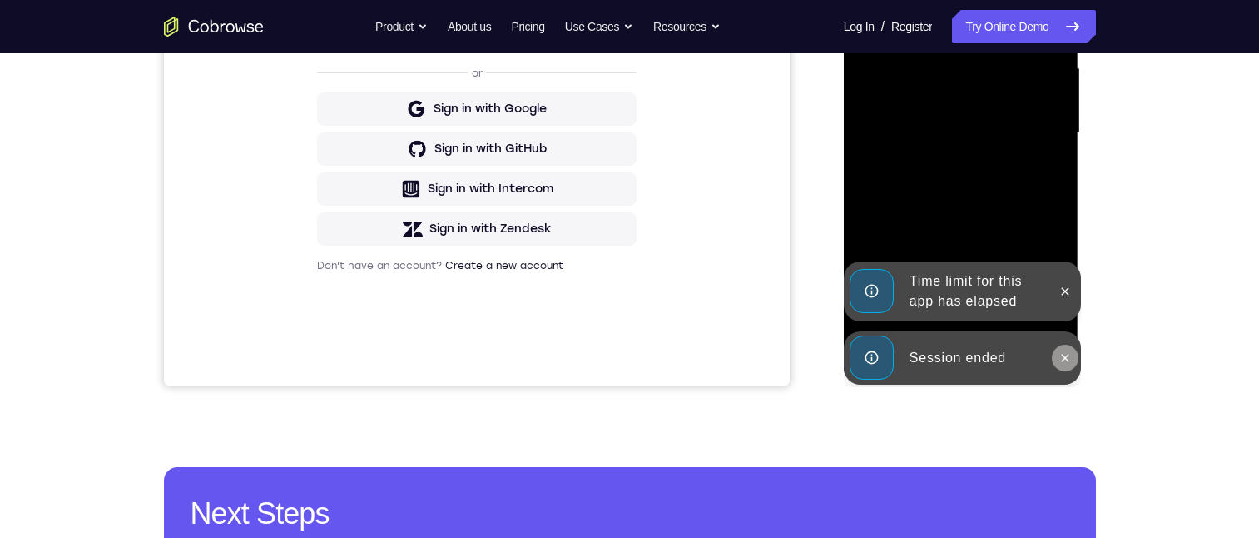
click at [1072, 351] on button at bounding box center [1065, 358] width 27 height 27
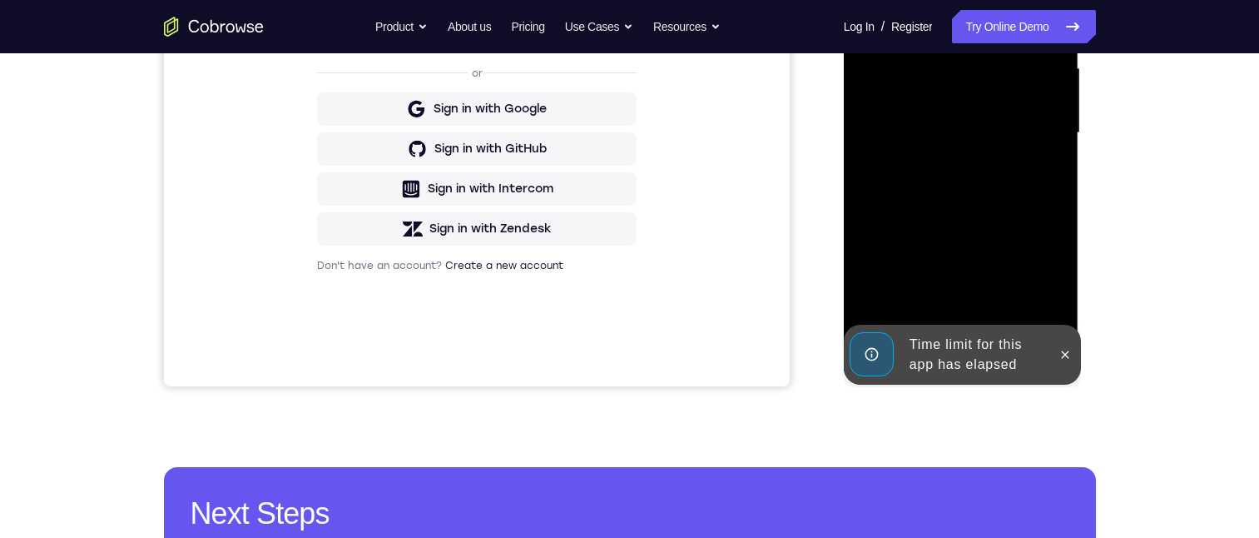
click at [1066, 347] on button at bounding box center [1065, 354] width 27 height 27
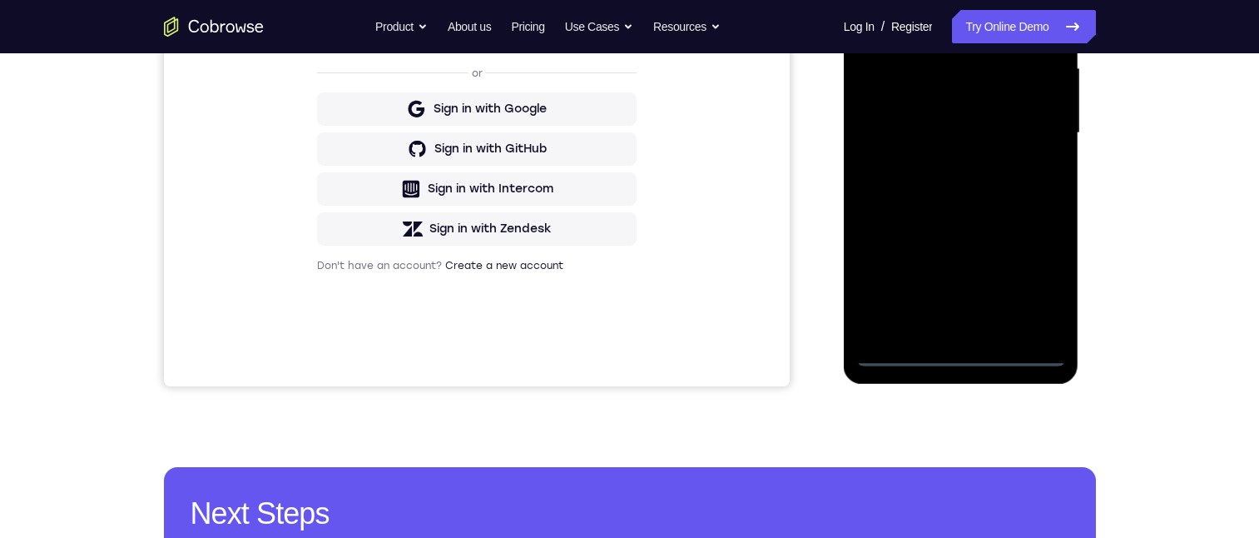
click at [961, 350] on div at bounding box center [962, 133] width 210 height 466
click at [1032, 276] on div at bounding box center [962, 133] width 210 height 466
click at [952, 0] on div at bounding box center [962, 133] width 210 height 466
click at [1038, 135] on div at bounding box center [962, 133] width 210 height 466
click at [943, 156] on div at bounding box center [962, 133] width 210 height 466
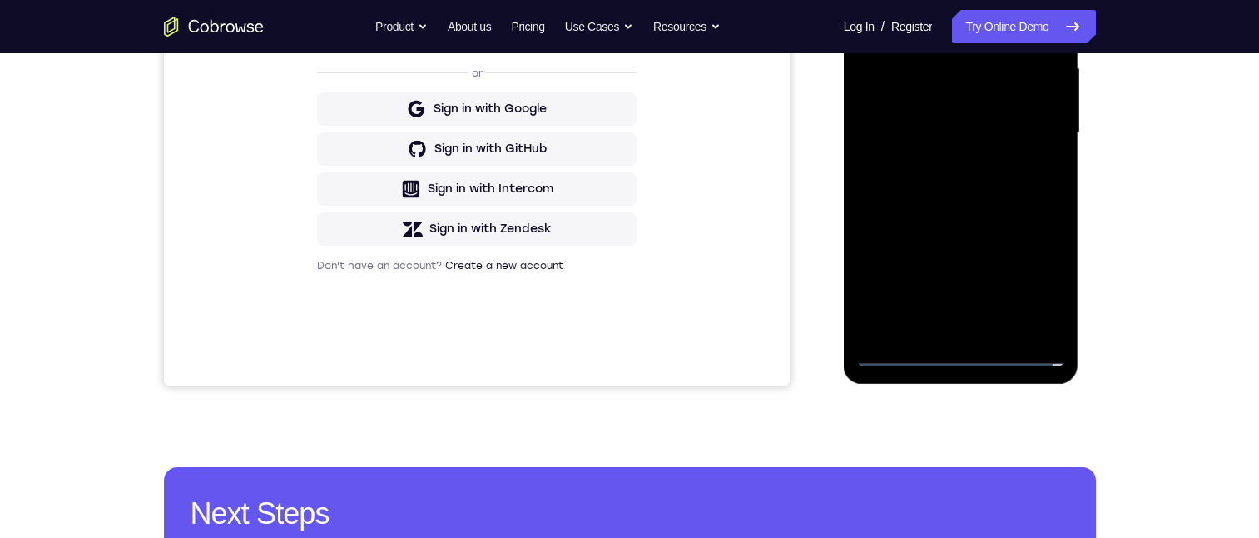
click at [961, 92] on div at bounding box center [962, 133] width 210 height 466
click at [926, 119] on div at bounding box center [962, 133] width 210 height 466
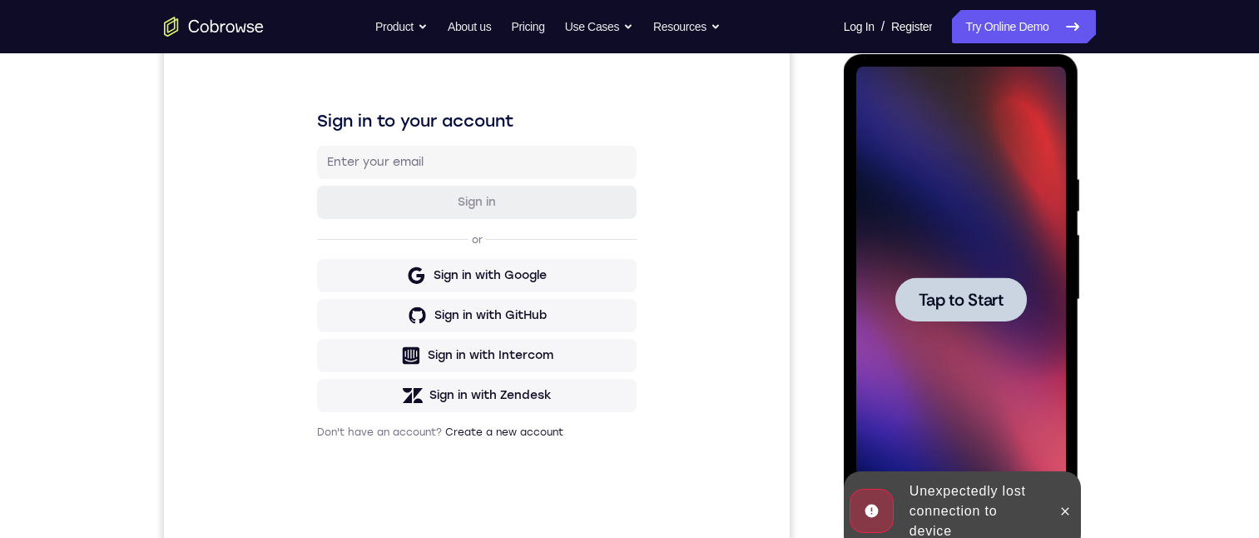
scroll to position [305, 0]
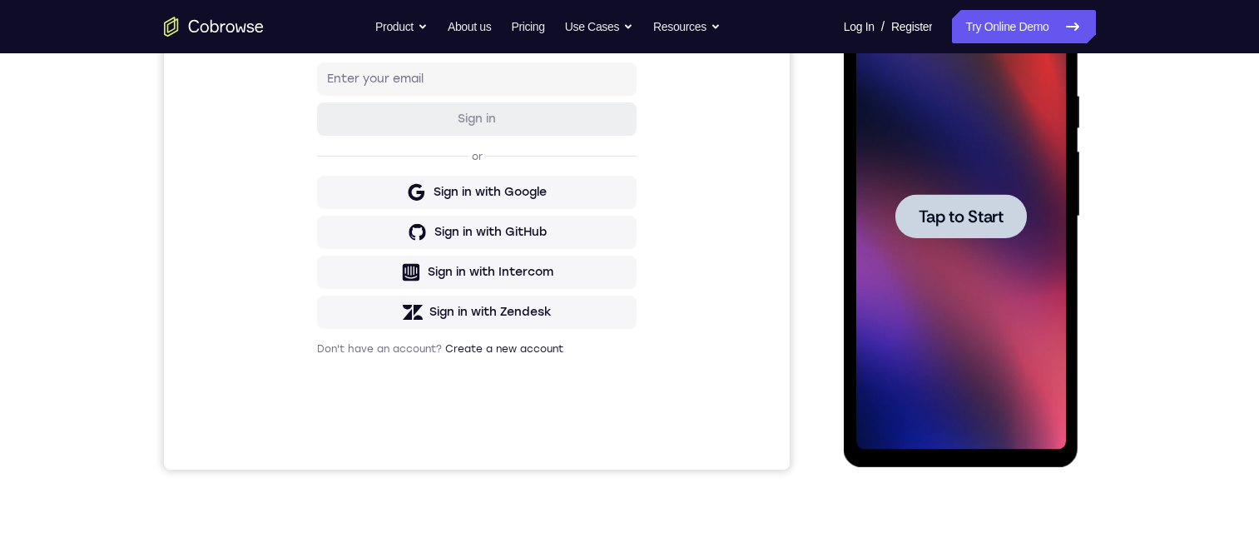
drag, startPoint x: 906, startPoint y: 230, endPoint x: 1685, endPoint y: 50, distance: 799.6
click at [906, 230] on div at bounding box center [962, 216] width 132 height 44
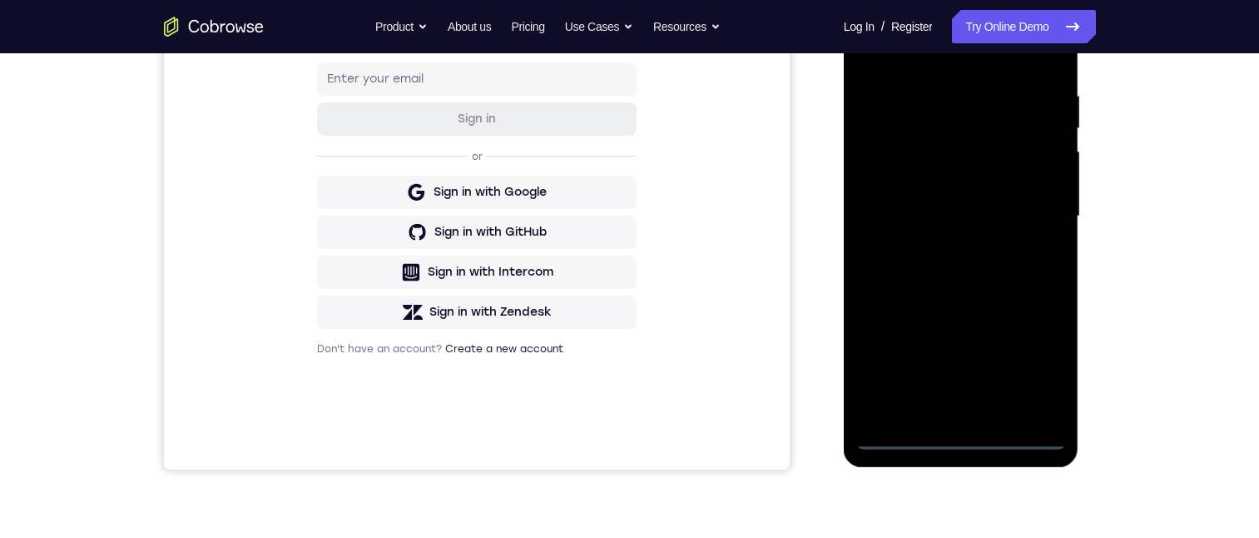
click at [965, 439] on div at bounding box center [962, 216] width 210 height 466
click at [1045, 362] on div at bounding box center [962, 216] width 210 height 466
click at [932, 45] on div at bounding box center [962, 216] width 210 height 466
click at [1022, 197] on div at bounding box center [962, 216] width 210 height 466
click at [946, 242] on div at bounding box center [962, 216] width 210 height 466
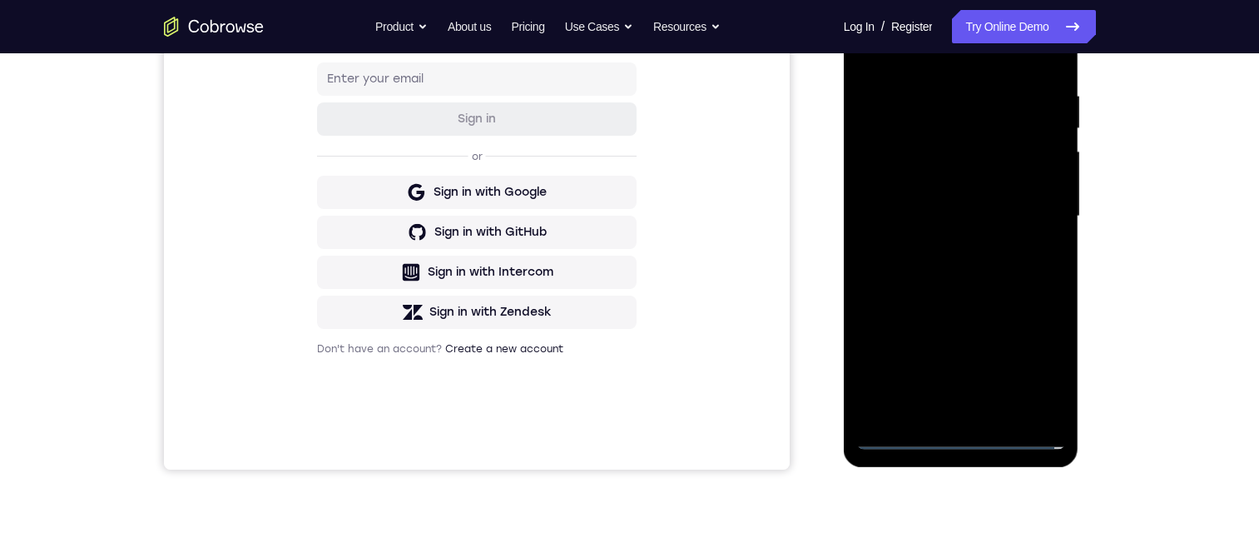
click at [956, 192] on div at bounding box center [962, 216] width 210 height 466
click at [976, 167] on div at bounding box center [962, 216] width 210 height 466
click at [962, 217] on div at bounding box center [962, 216] width 210 height 466
click at [953, 268] on div at bounding box center [962, 216] width 210 height 466
click at [981, 248] on div at bounding box center [962, 216] width 210 height 466
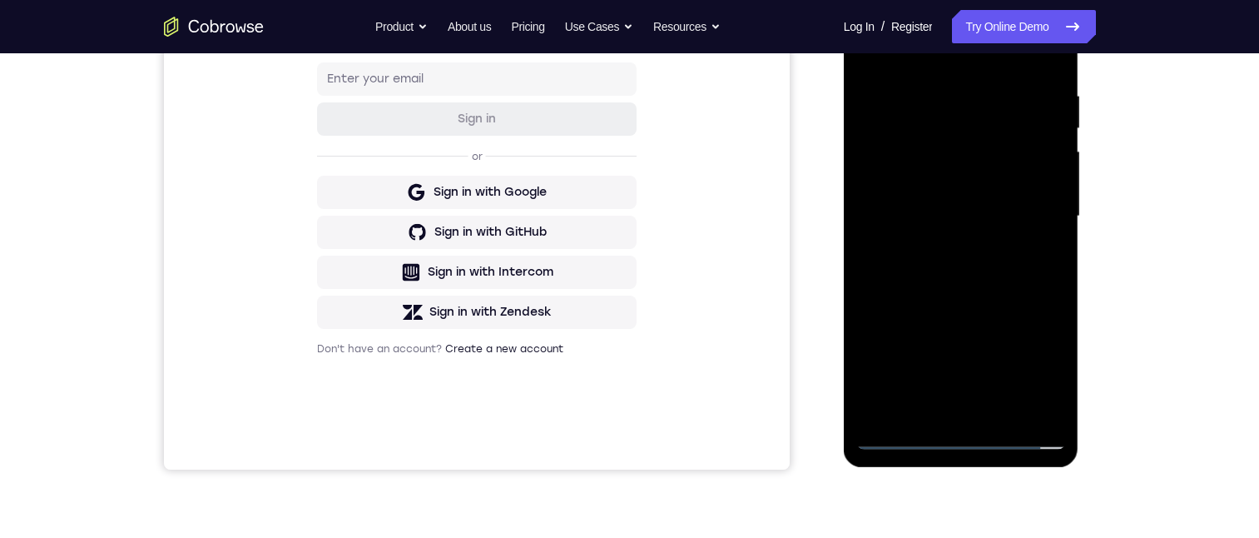
click at [976, 268] on div at bounding box center [962, 216] width 210 height 466
click at [1006, 292] on div at bounding box center [962, 216] width 210 height 466
drag, startPoint x: 1006, startPoint y: 231, endPoint x: 1005, endPoint y: 134, distance: 97.4
click at [1005, 137] on div at bounding box center [962, 216] width 210 height 466
click at [1005, 134] on div at bounding box center [962, 216] width 210 height 466
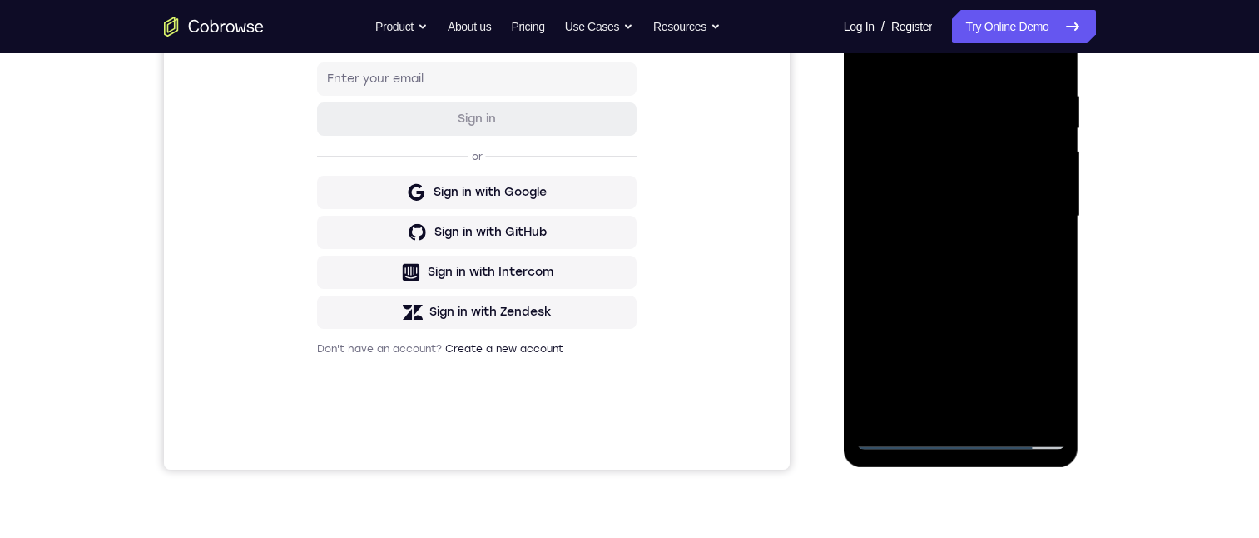
click at [945, 331] on div at bounding box center [962, 216] width 210 height 466
